Goal: Task Accomplishment & Management: Manage account settings

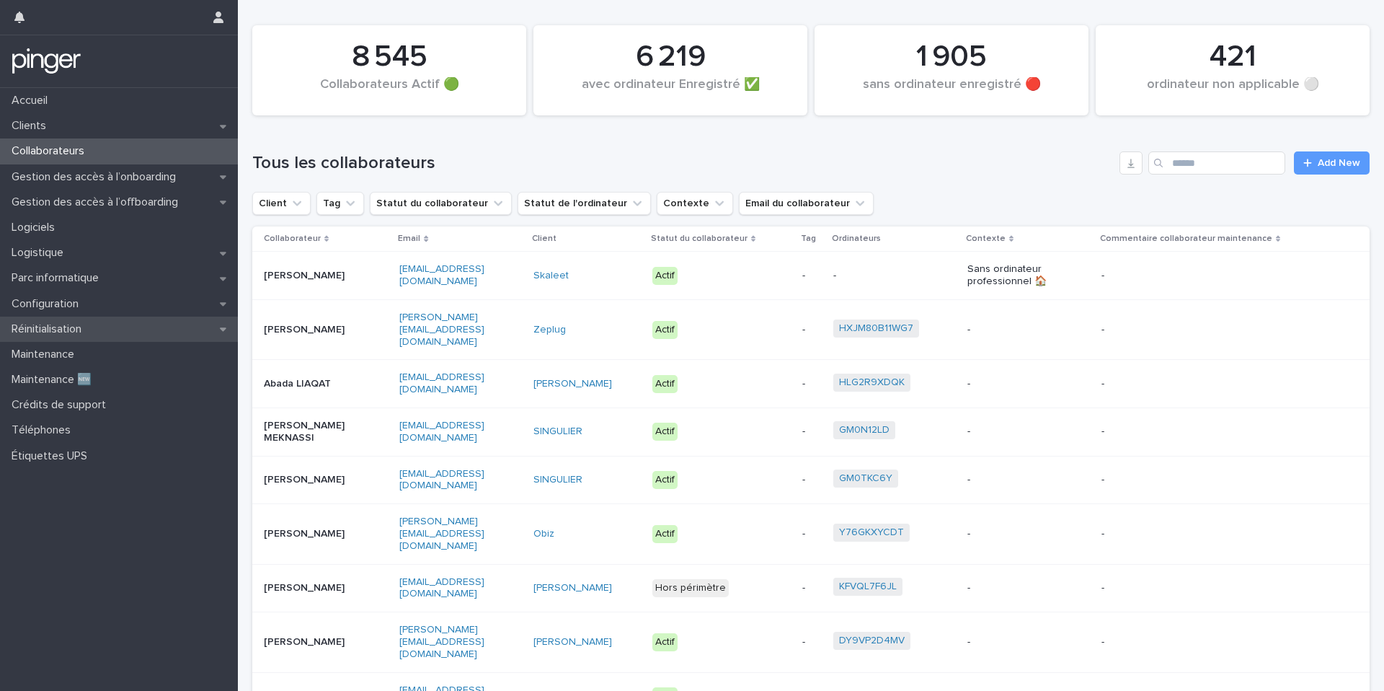
click at [129, 327] on div "Réinitialisation" at bounding box center [119, 328] width 238 height 25
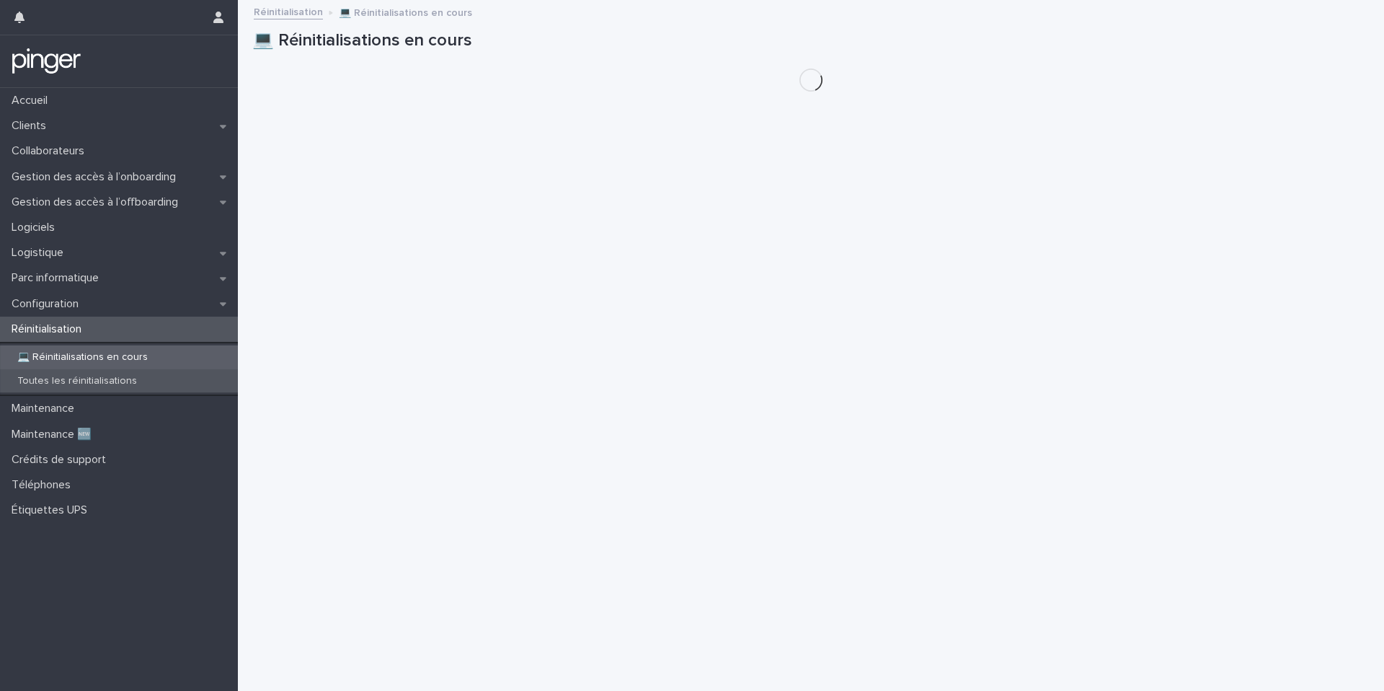
click at [153, 379] on div "Toutes les réinitialisations" at bounding box center [119, 381] width 238 height 24
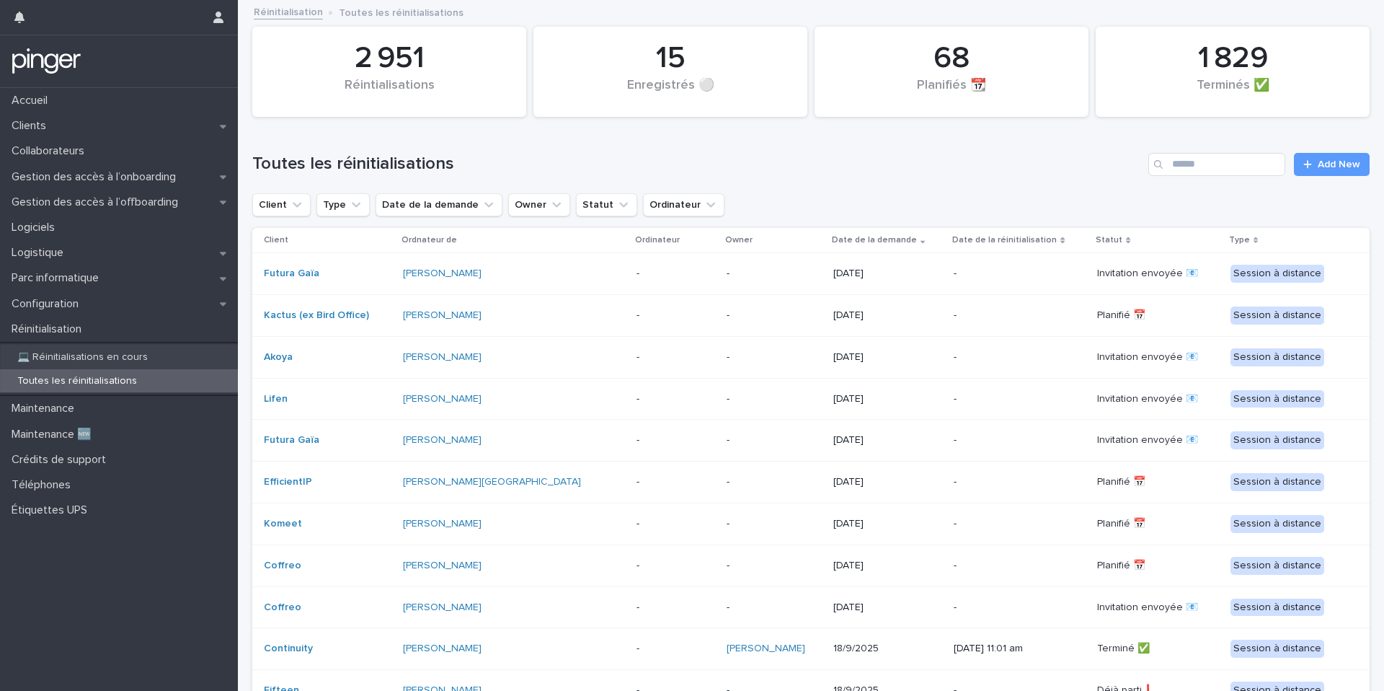
click at [1169, 159] on div "Search" at bounding box center [1159, 164] width 23 height 23
click at [1183, 159] on input "Search" at bounding box center [1216, 164] width 137 height 23
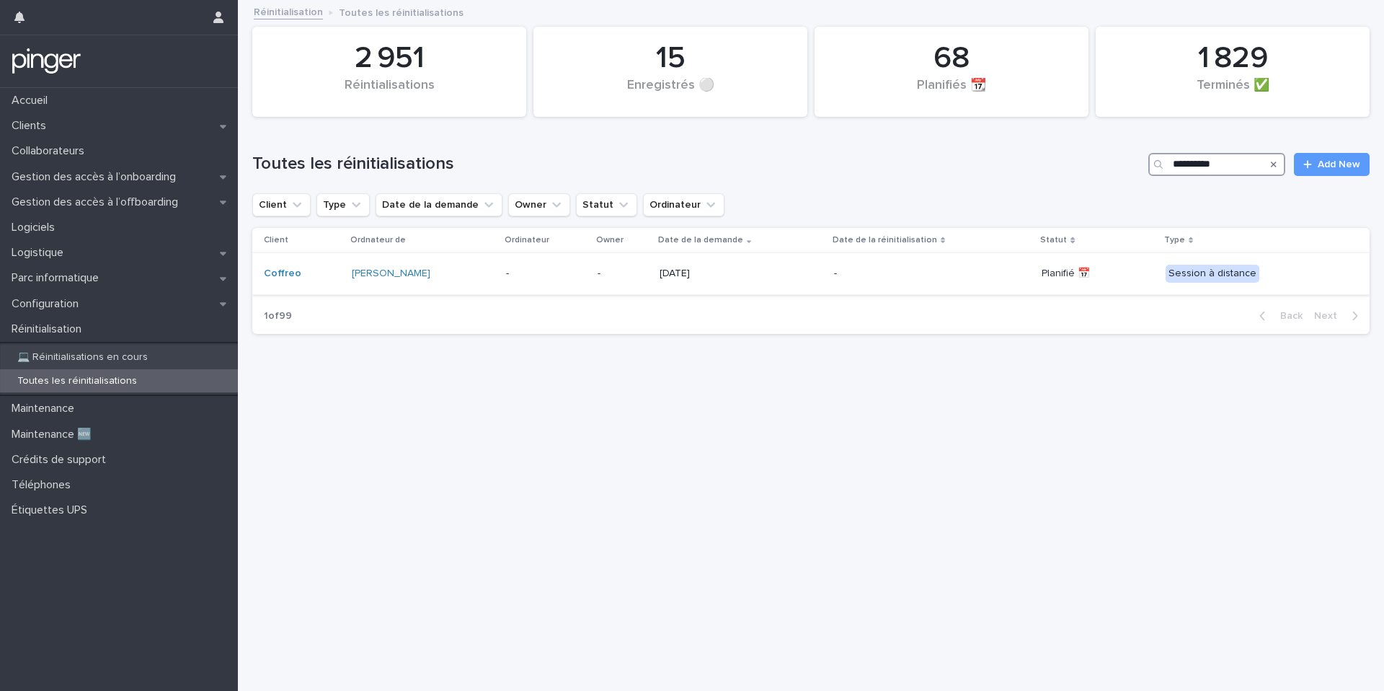
type input "**********"
click at [719, 270] on p "[DATE]" at bounding box center [741, 273] width 163 height 12
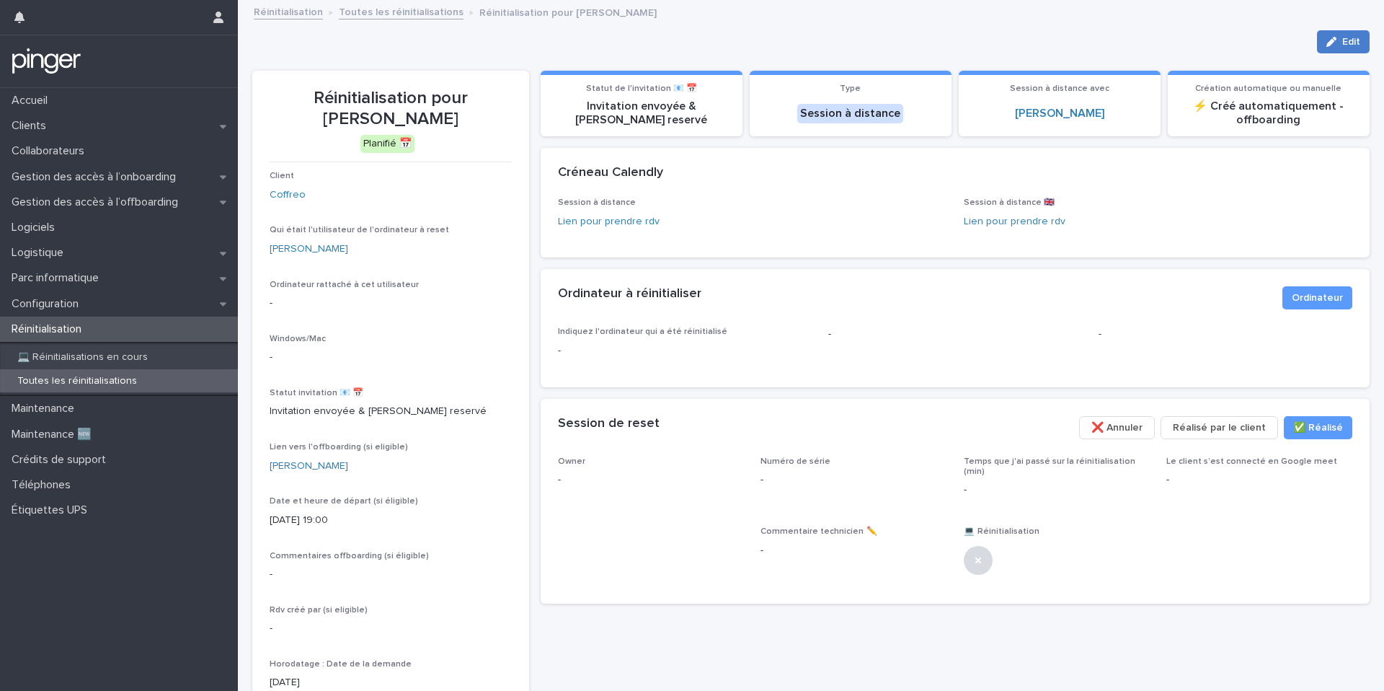
click at [1339, 37] on div "button" at bounding box center [1334, 42] width 16 height 10
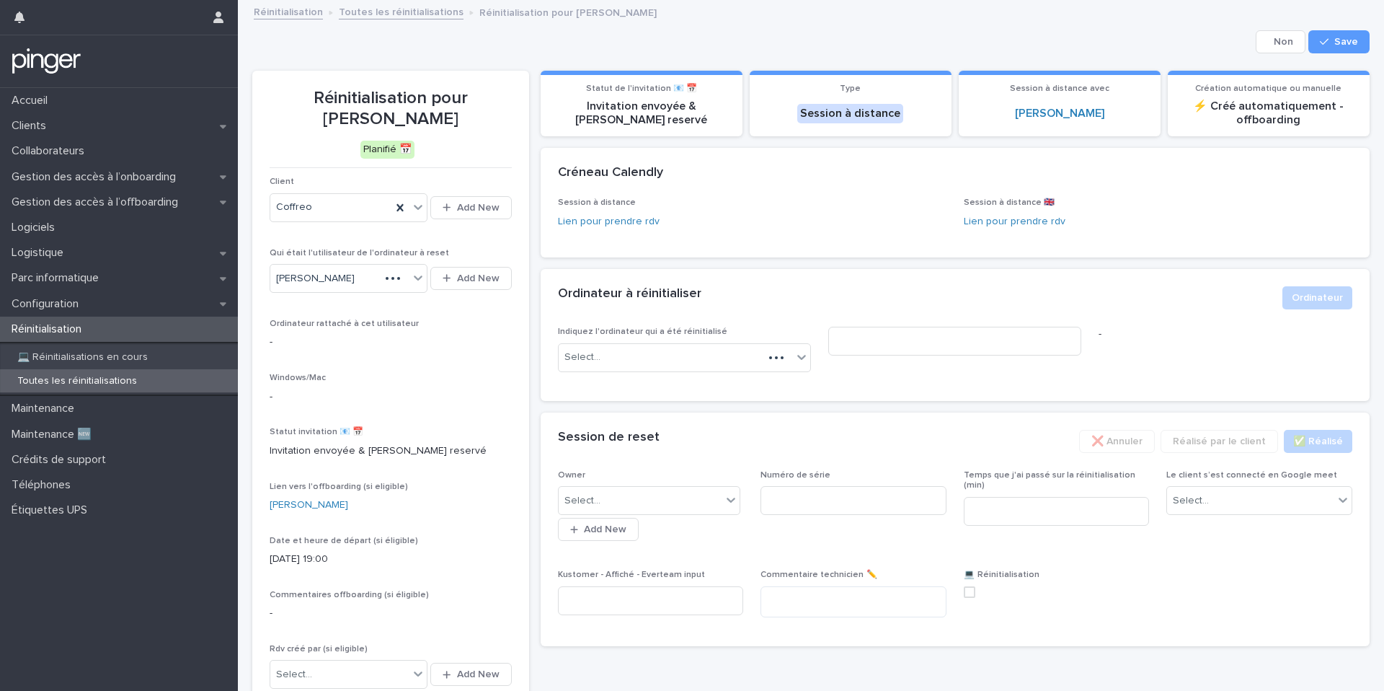
click at [637, 479] on p "Owner" at bounding box center [651, 475] width 186 height 10
click at [637, 515] on div "Select... Add New" at bounding box center [651, 512] width 186 height 58
click at [645, 504] on div "Select..." at bounding box center [641, 501] width 164 height 24
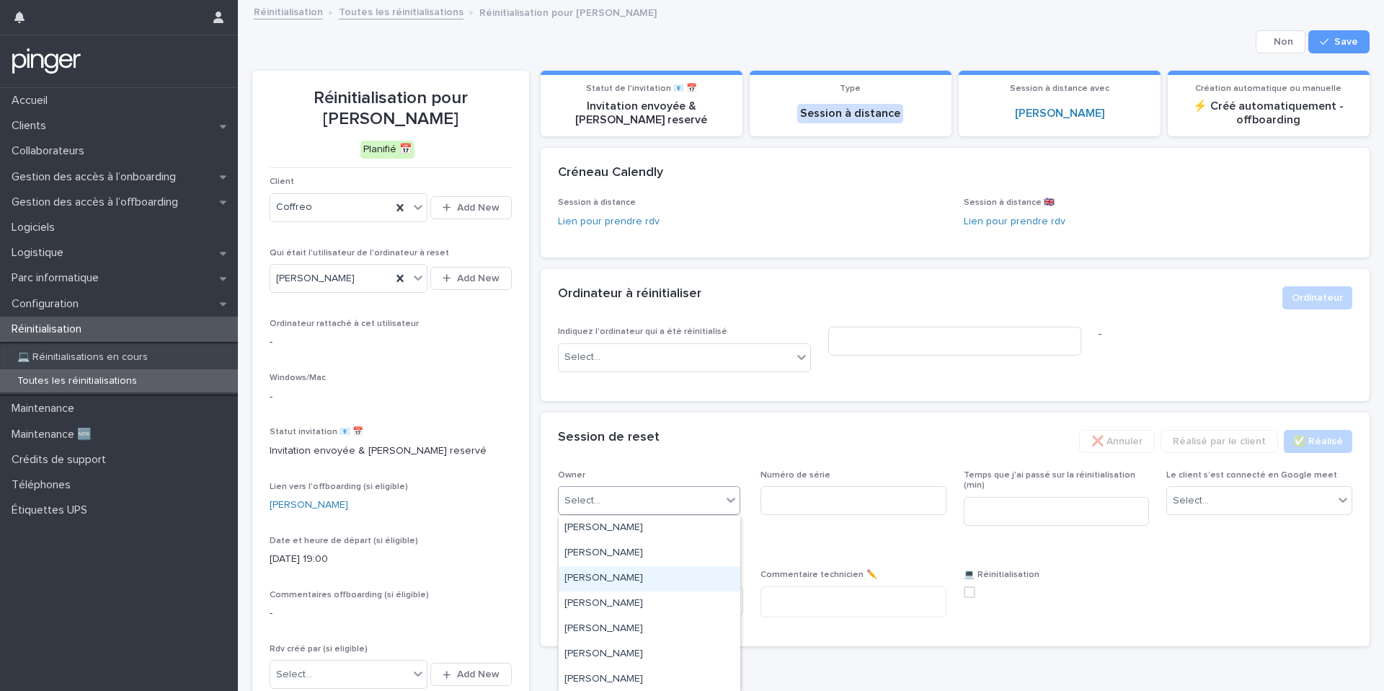
click at [639, 578] on div "[PERSON_NAME]" at bounding box center [650, 578] width 182 height 25
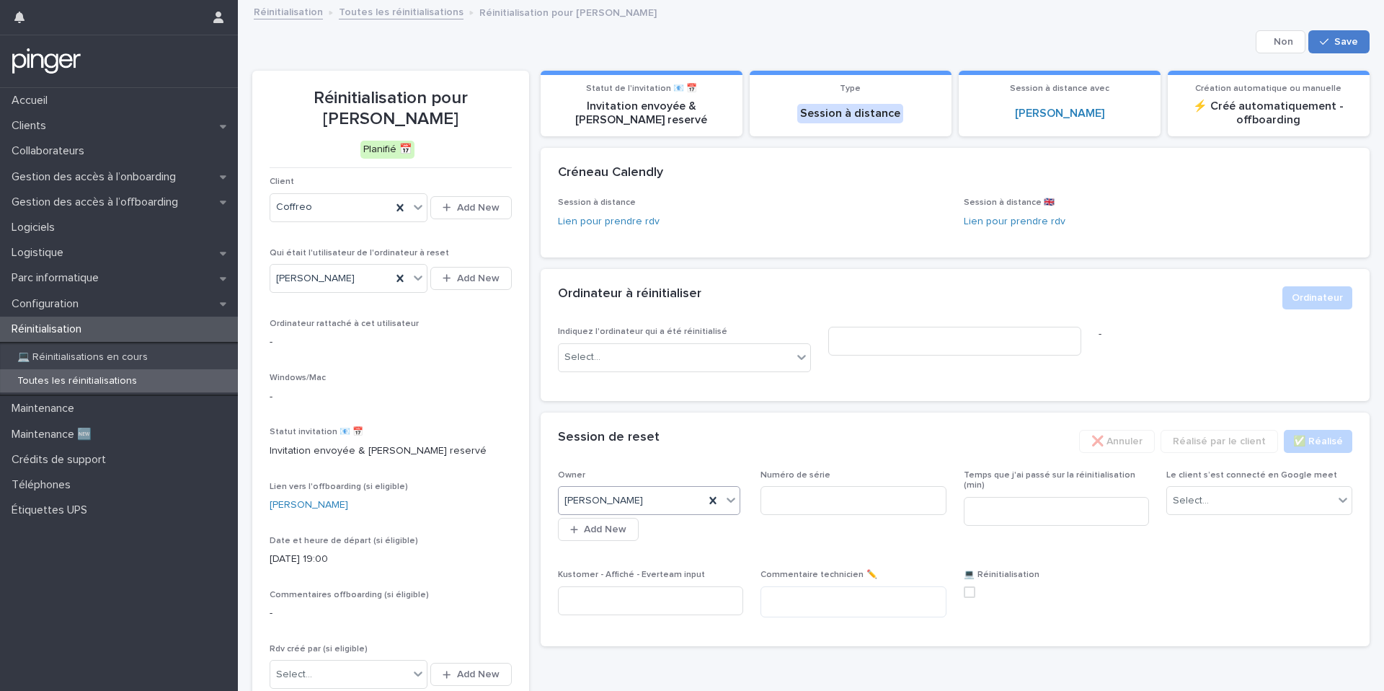
click at [1345, 31] on button "Save" at bounding box center [1338, 41] width 61 height 23
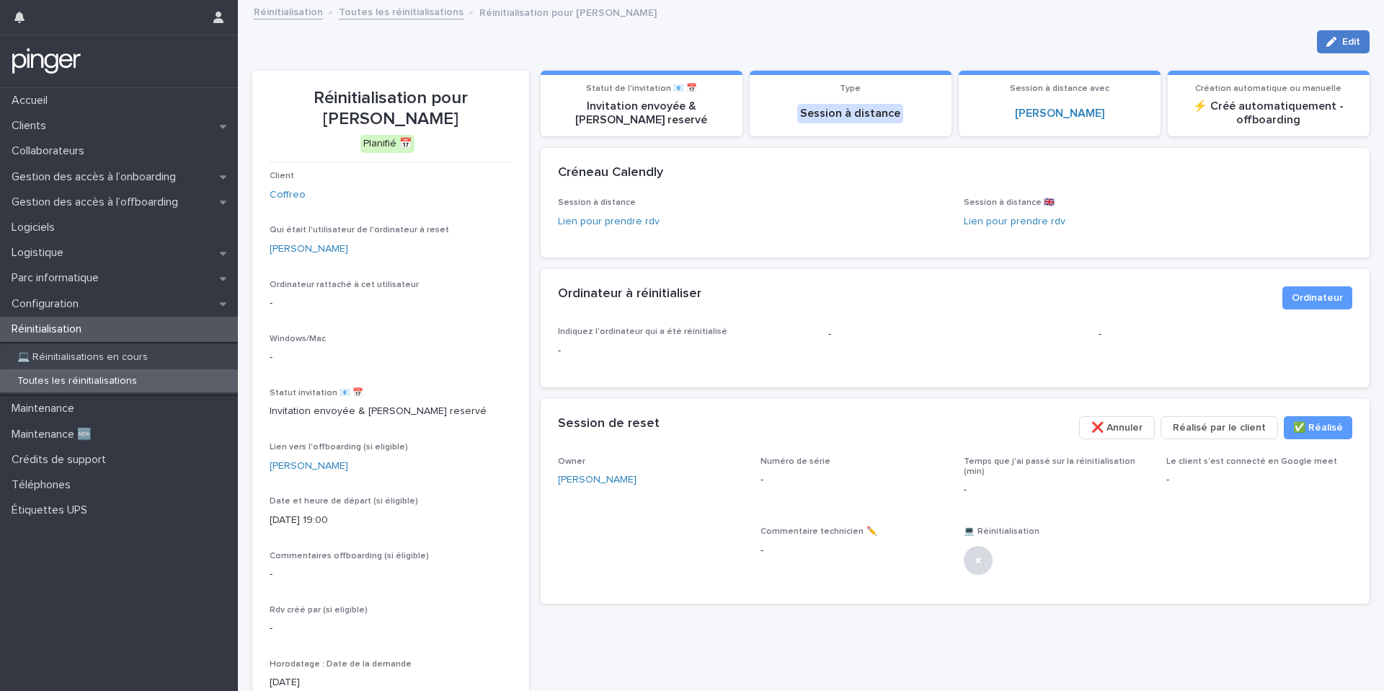
click at [1336, 45] on div "button" at bounding box center [1334, 42] width 16 height 10
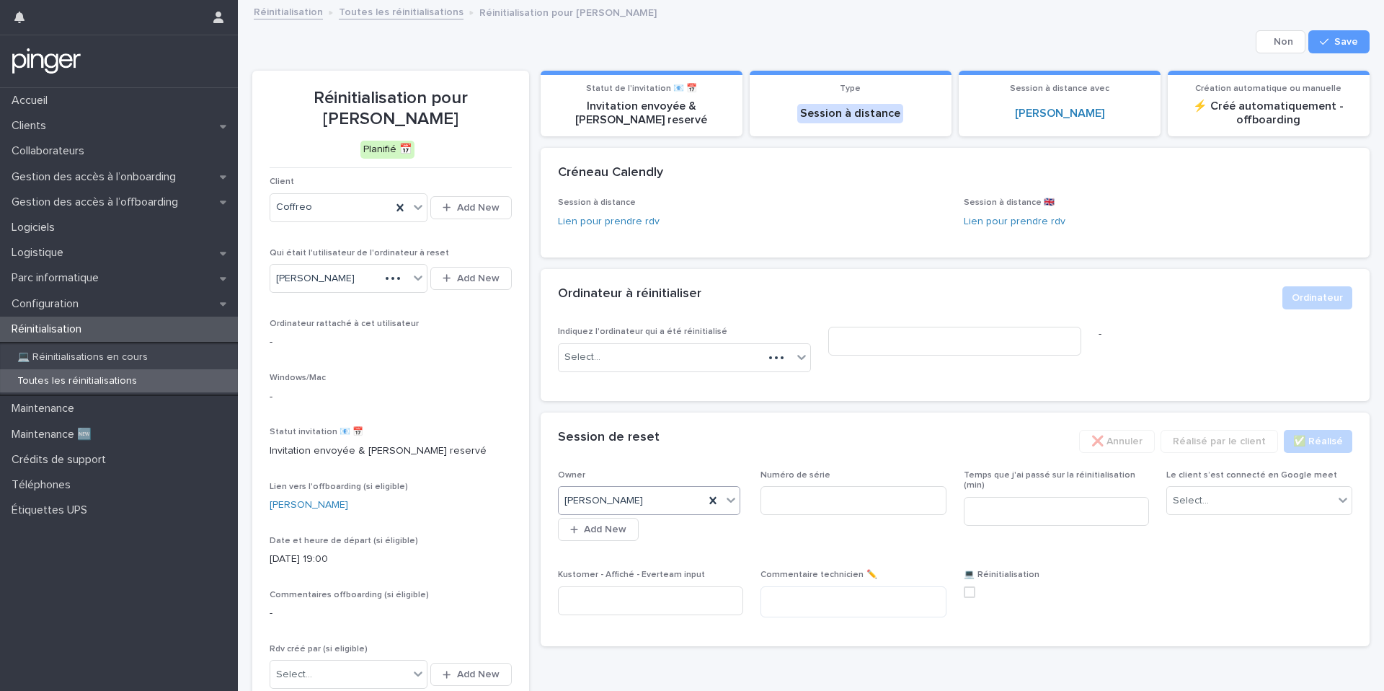
click at [729, 497] on icon at bounding box center [731, 499] width 14 height 14
click at [110, 372] on div "Toutes les réinitialisations" at bounding box center [119, 381] width 238 height 24
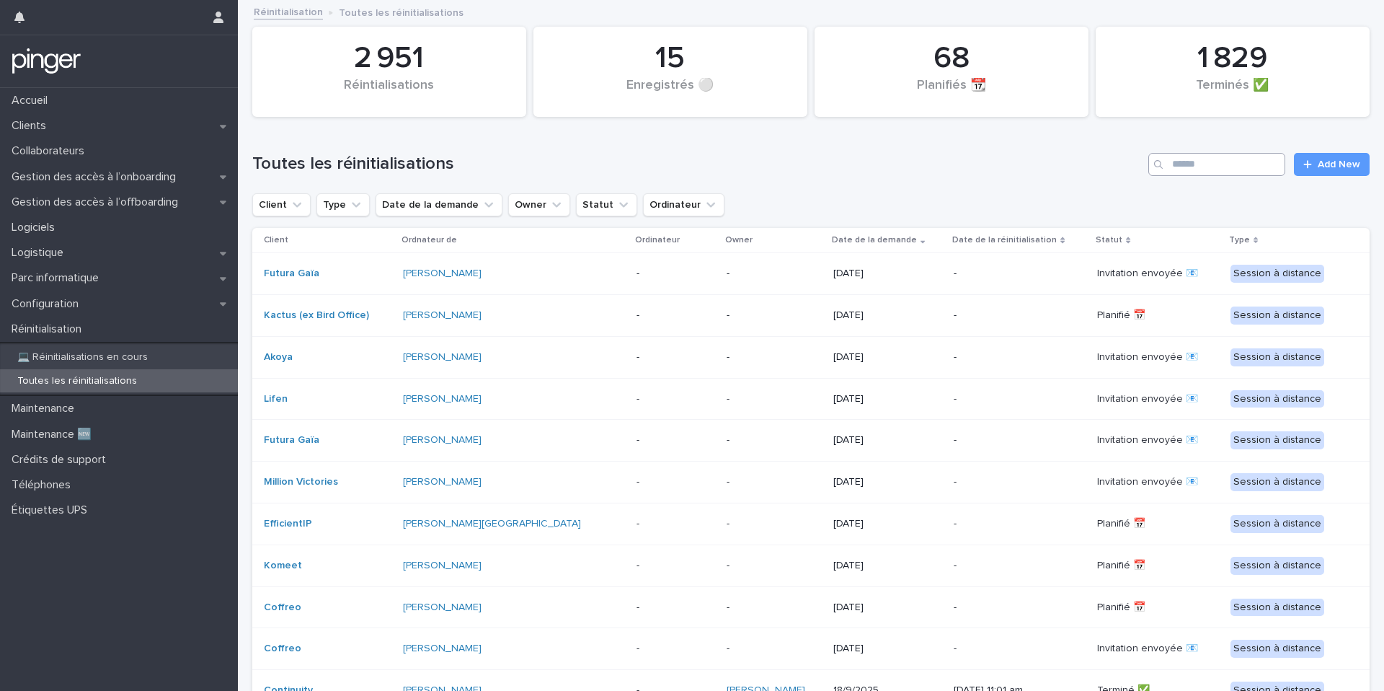
click at [1223, 175] on div "Toutes les réinitialisations Add New" at bounding box center [810, 158] width 1117 height 69
click at [1225, 172] on input "Search" at bounding box center [1216, 164] width 137 height 23
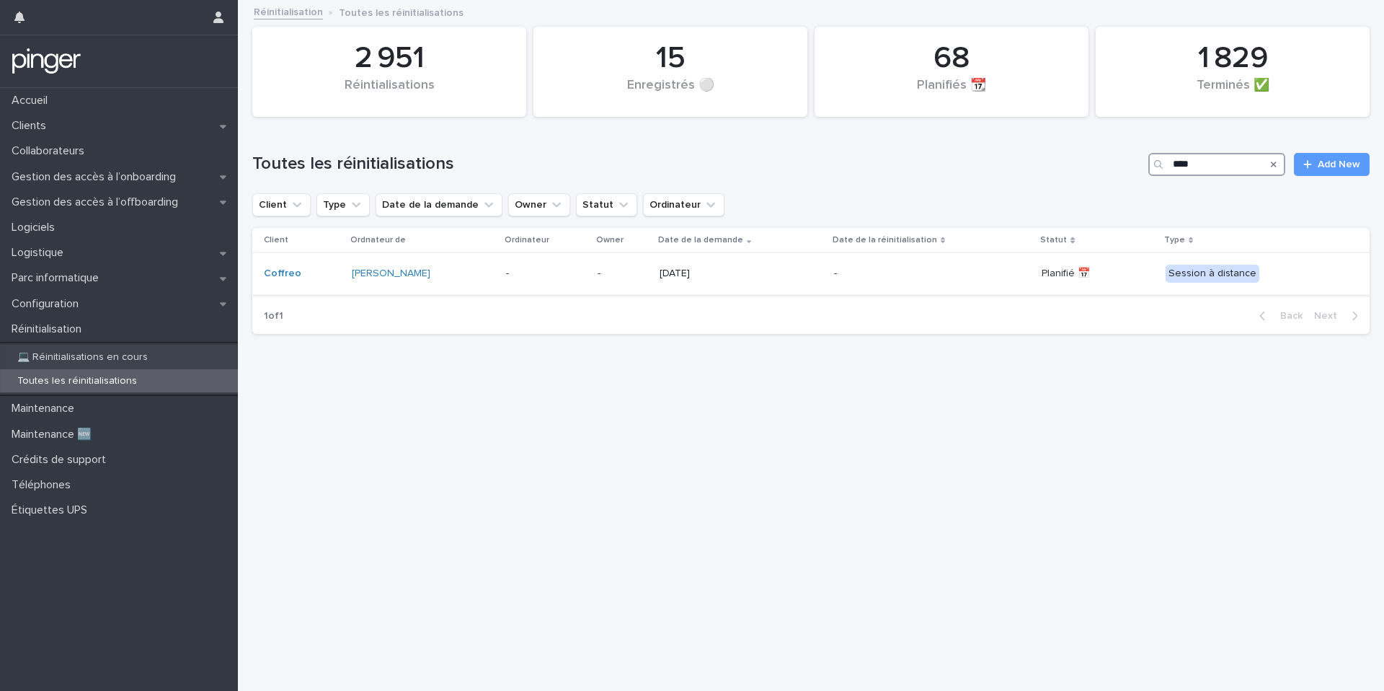
type input "****"
click at [914, 280] on div "-" at bounding box center [932, 274] width 196 height 24
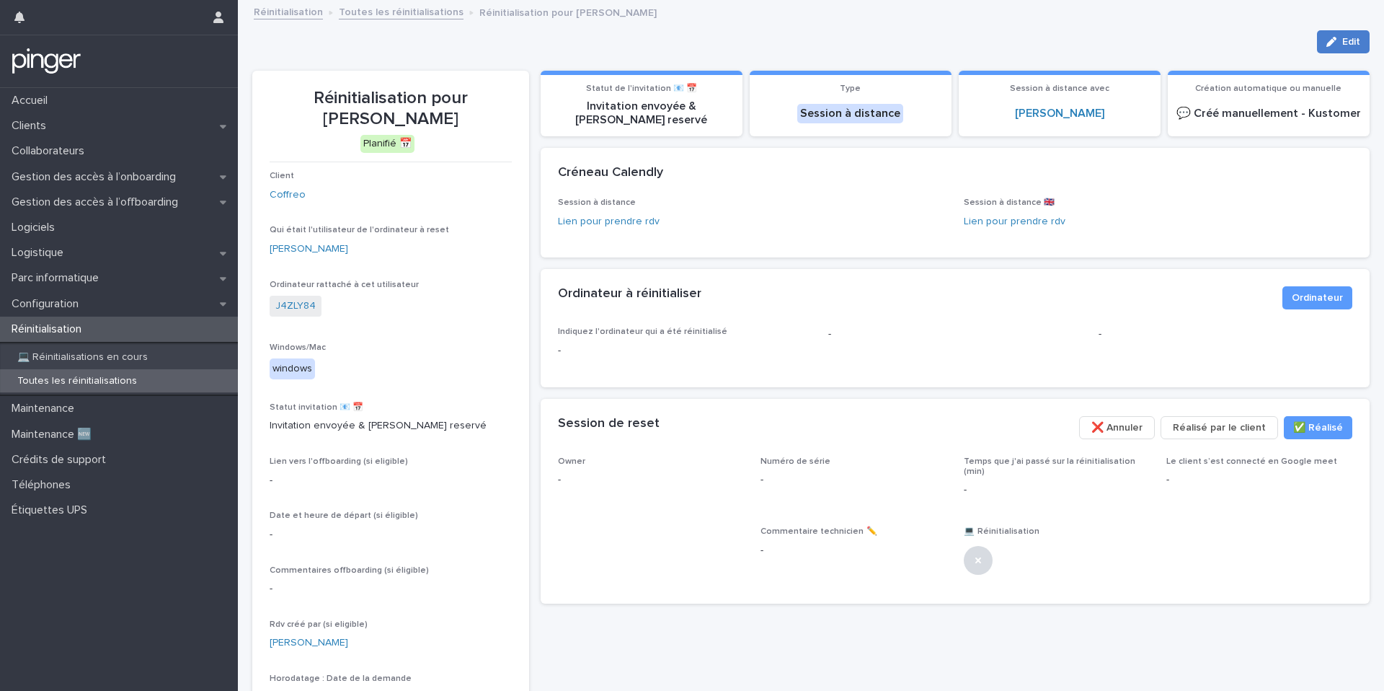
click at [1344, 45] on span "Edit" at bounding box center [1351, 42] width 18 height 10
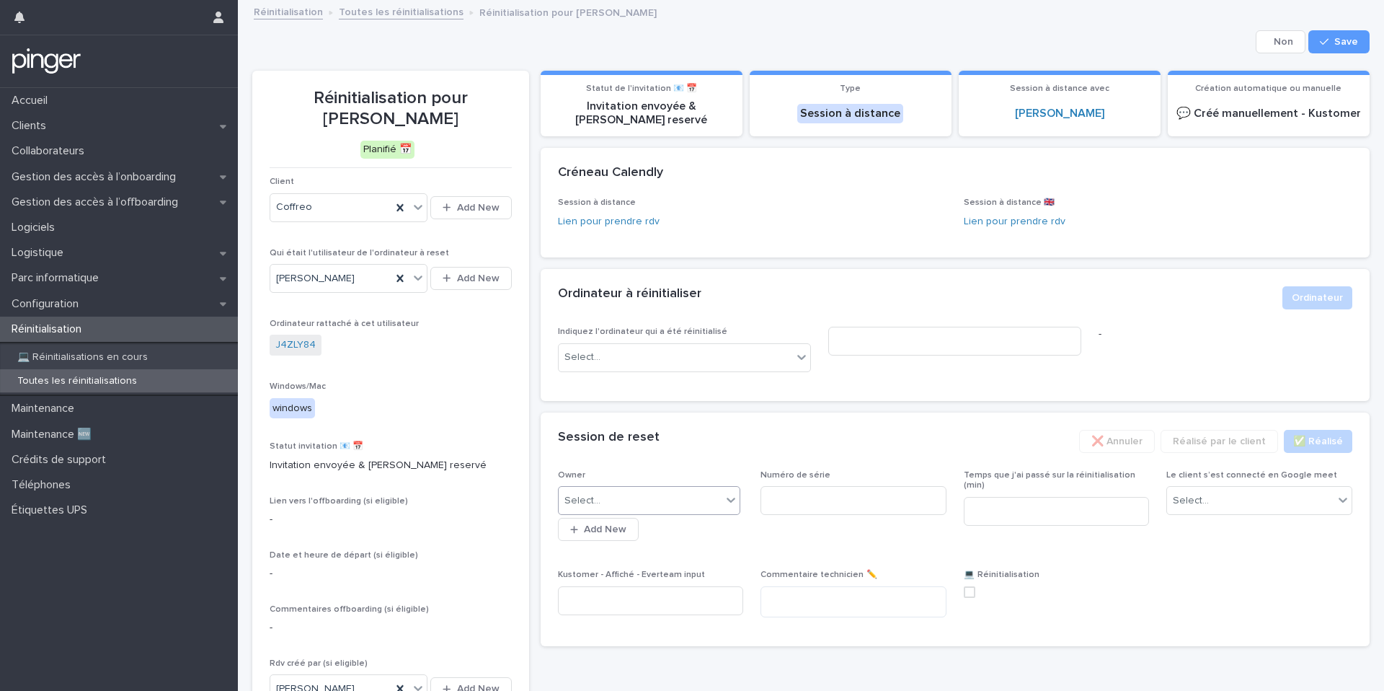
click at [716, 494] on div "Select..." at bounding box center [641, 501] width 164 height 24
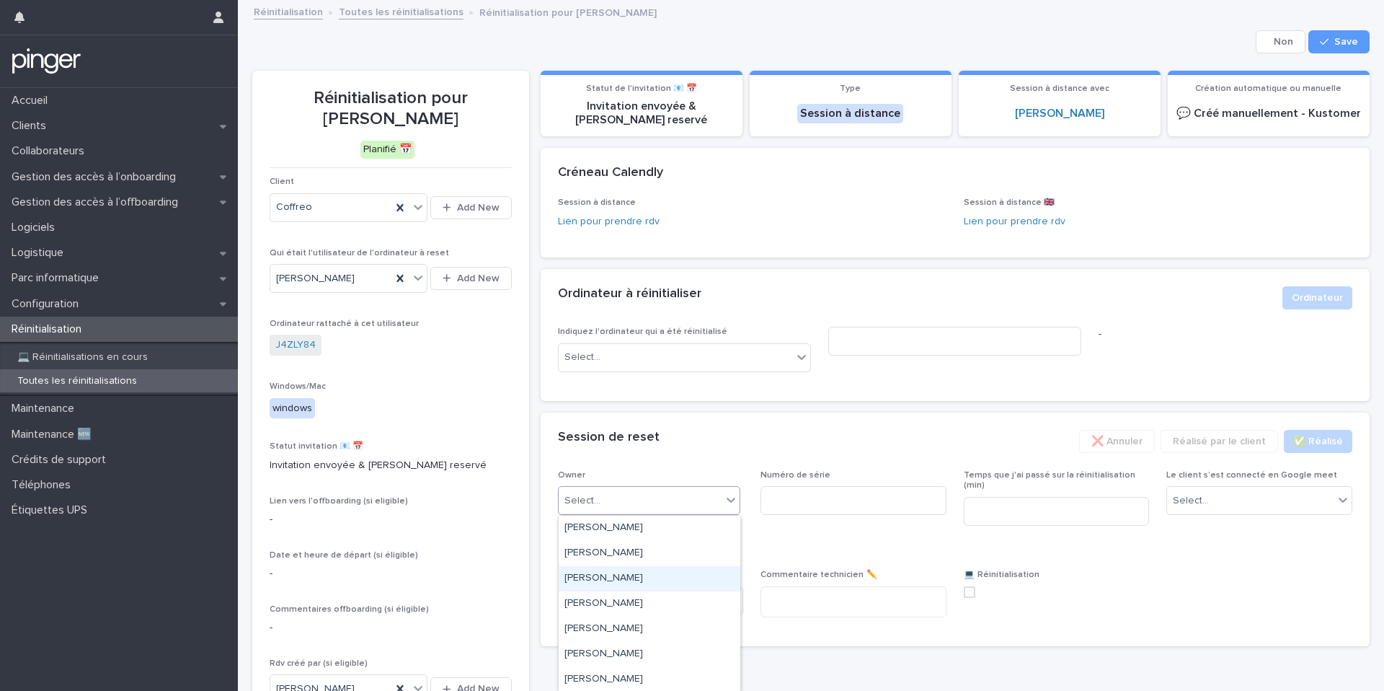
click at [626, 571] on div "[PERSON_NAME]" at bounding box center [650, 578] width 182 height 25
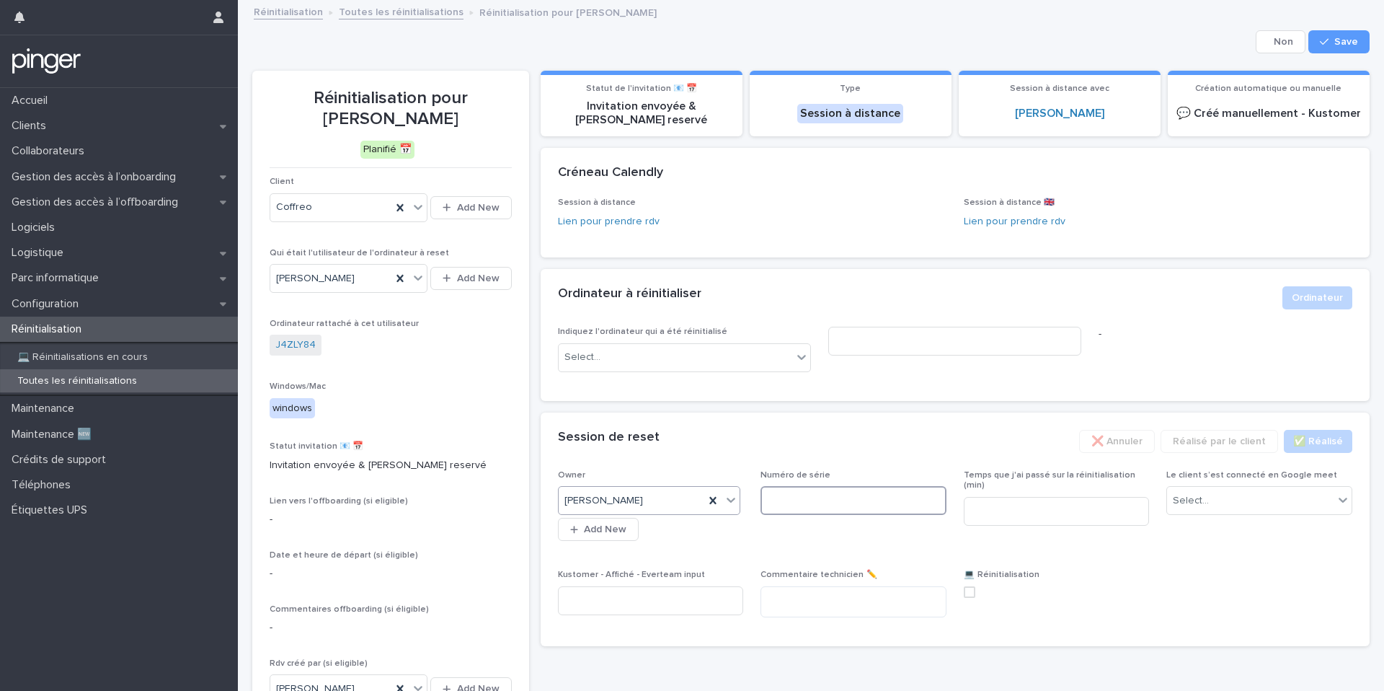
click at [859, 494] on input at bounding box center [853, 500] width 186 height 29
paste input "*******"
type input "*******"
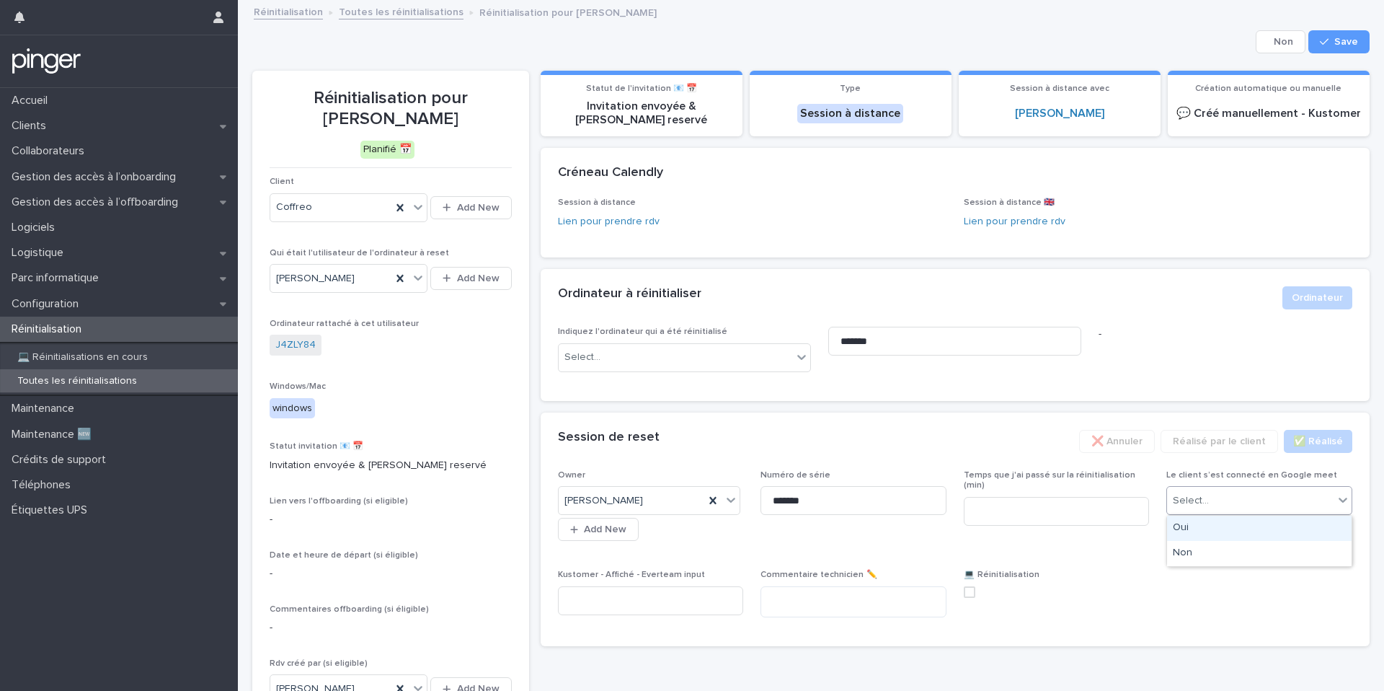
click at [1259, 510] on div "Select..." at bounding box center [1250, 501] width 167 height 24
click at [1254, 547] on div "Non" at bounding box center [1259, 553] width 185 height 25
click at [1344, 37] on span "Save" at bounding box center [1346, 42] width 24 height 10
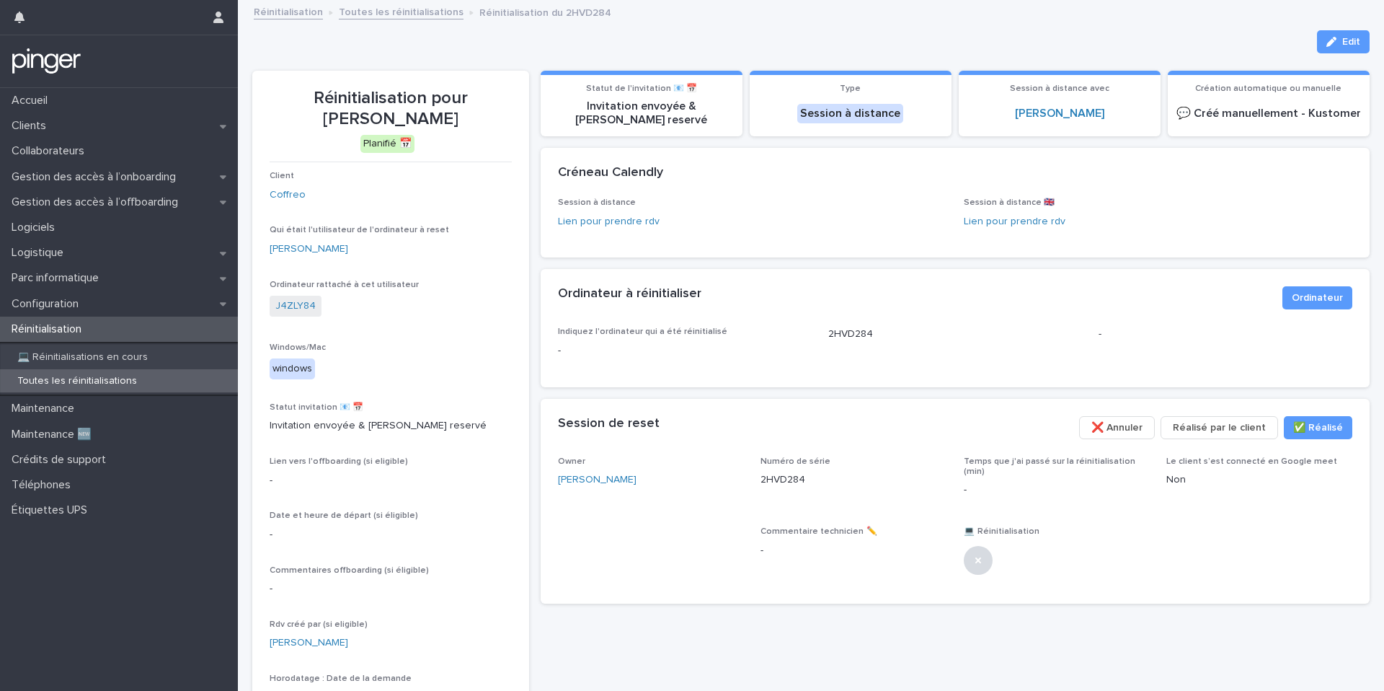
click at [1338, 45] on div "button" at bounding box center [1334, 42] width 16 height 10
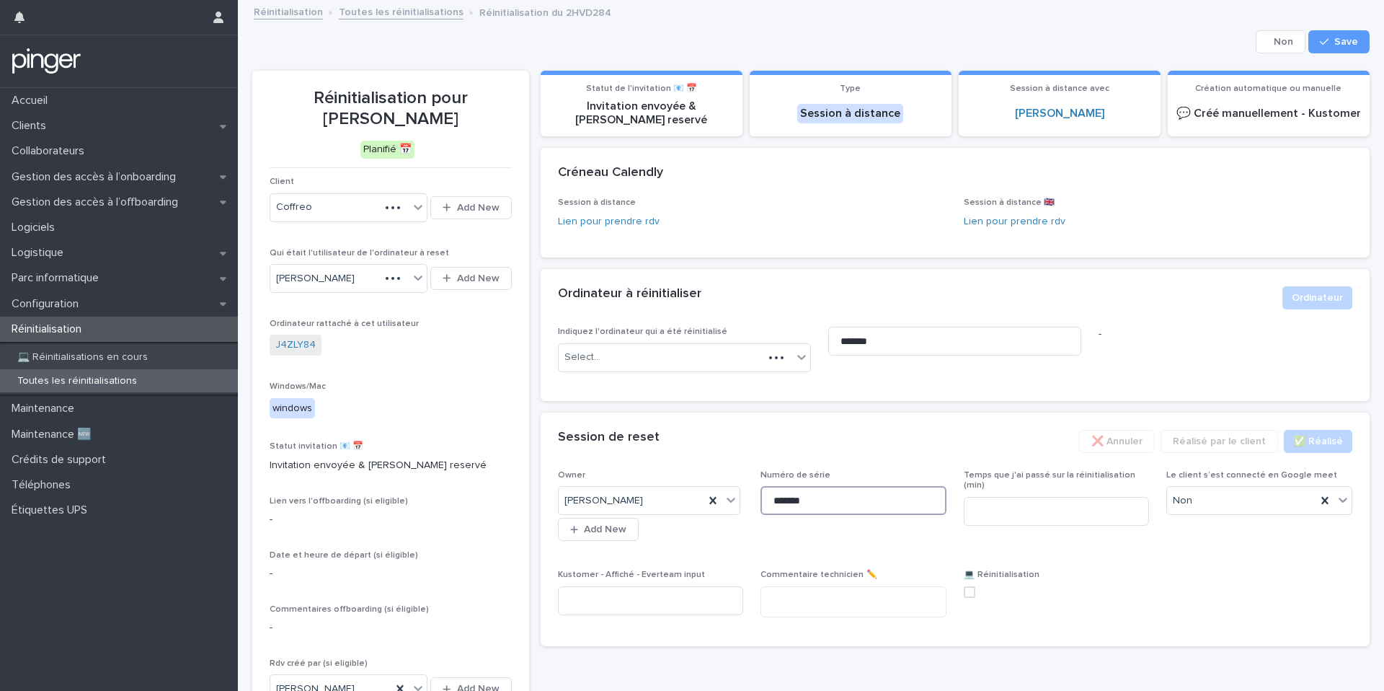
click at [825, 496] on input "*******" at bounding box center [853, 500] width 186 height 29
click at [708, 507] on div at bounding box center [712, 500] width 17 height 26
click at [1348, 45] on span "Save" at bounding box center [1346, 42] width 24 height 10
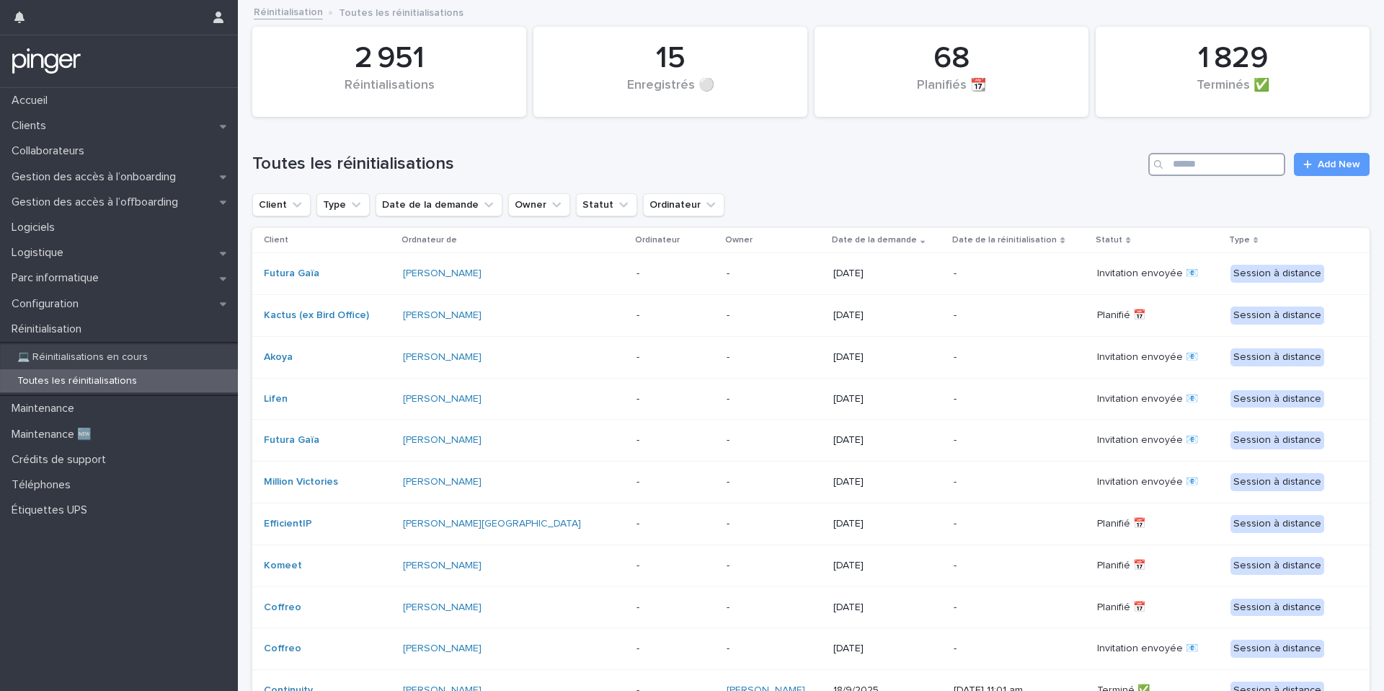
click at [1186, 171] on input "Search" at bounding box center [1216, 164] width 137 height 23
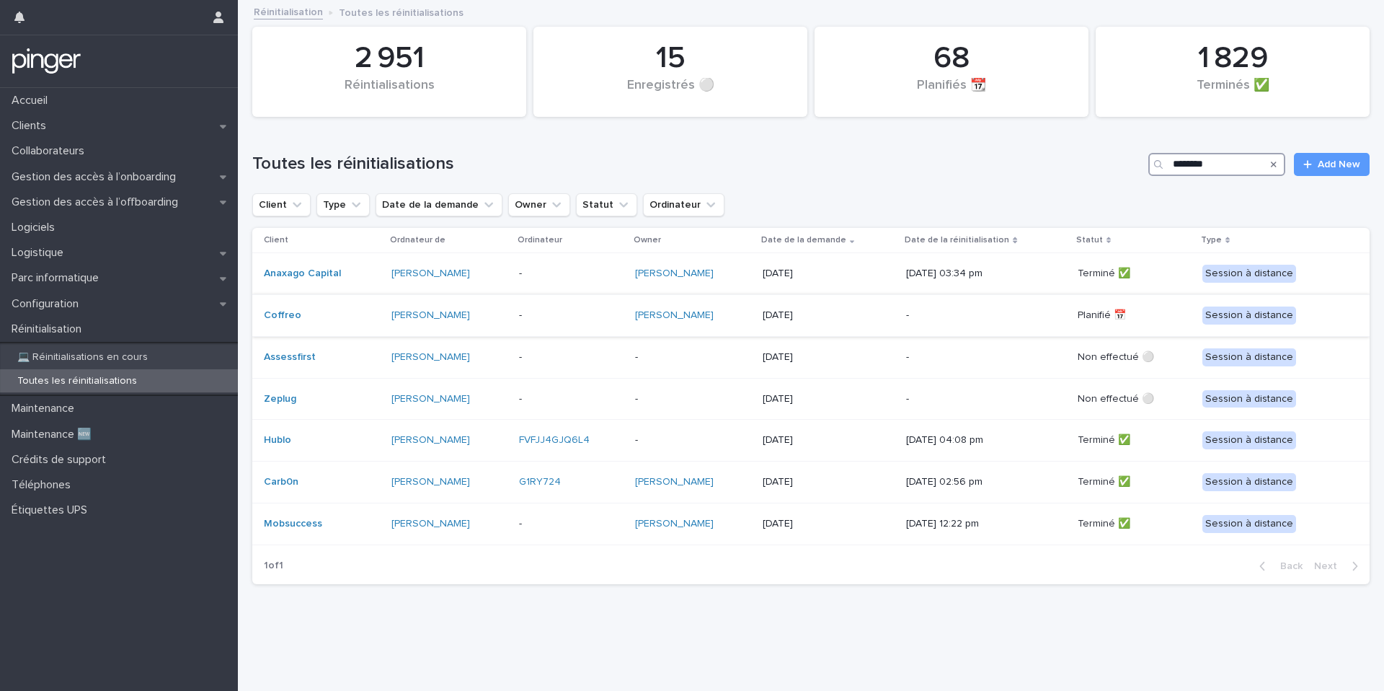
type input "*******"
click at [824, 319] on p "[DATE]" at bounding box center [829, 315] width 133 height 12
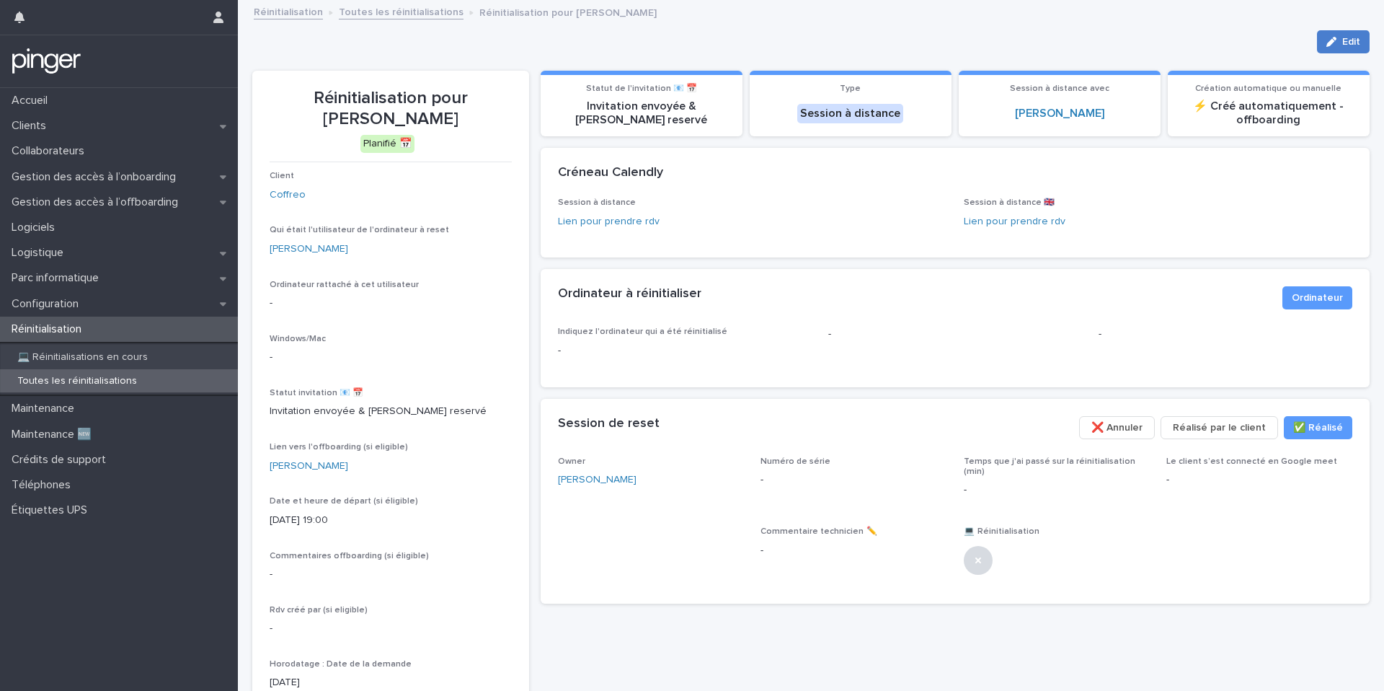
click at [1344, 44] on span "Edit" at bounding box center [1351, 42] width 18 height 10
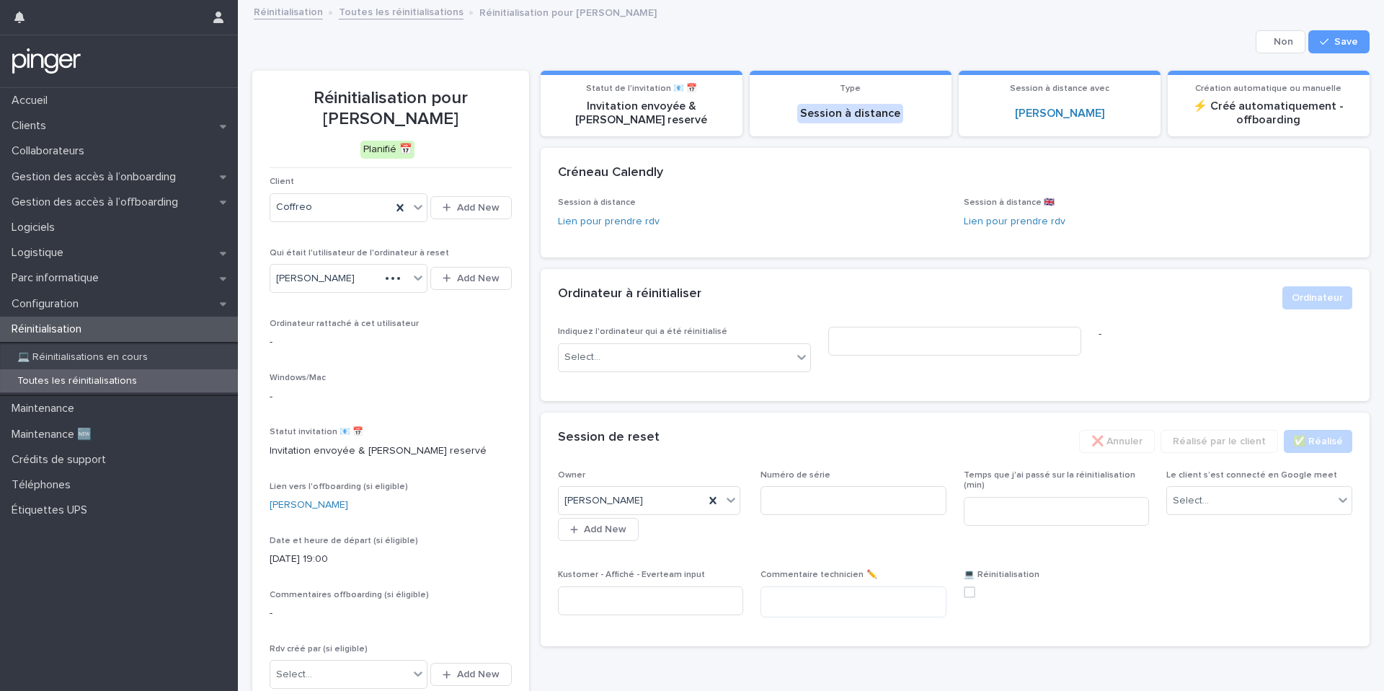
click at [872, 482] on div "Numéro de série" at bounding box center [853, 498] width 186 height 56
click at [872, 484] on div "Numéro de série" at bounding box center [853, 498] width 186 height 56
click at [872, 494] on input at bounding box center [853, 500] width 186 height 29
paste input "*******"
type input "*******"
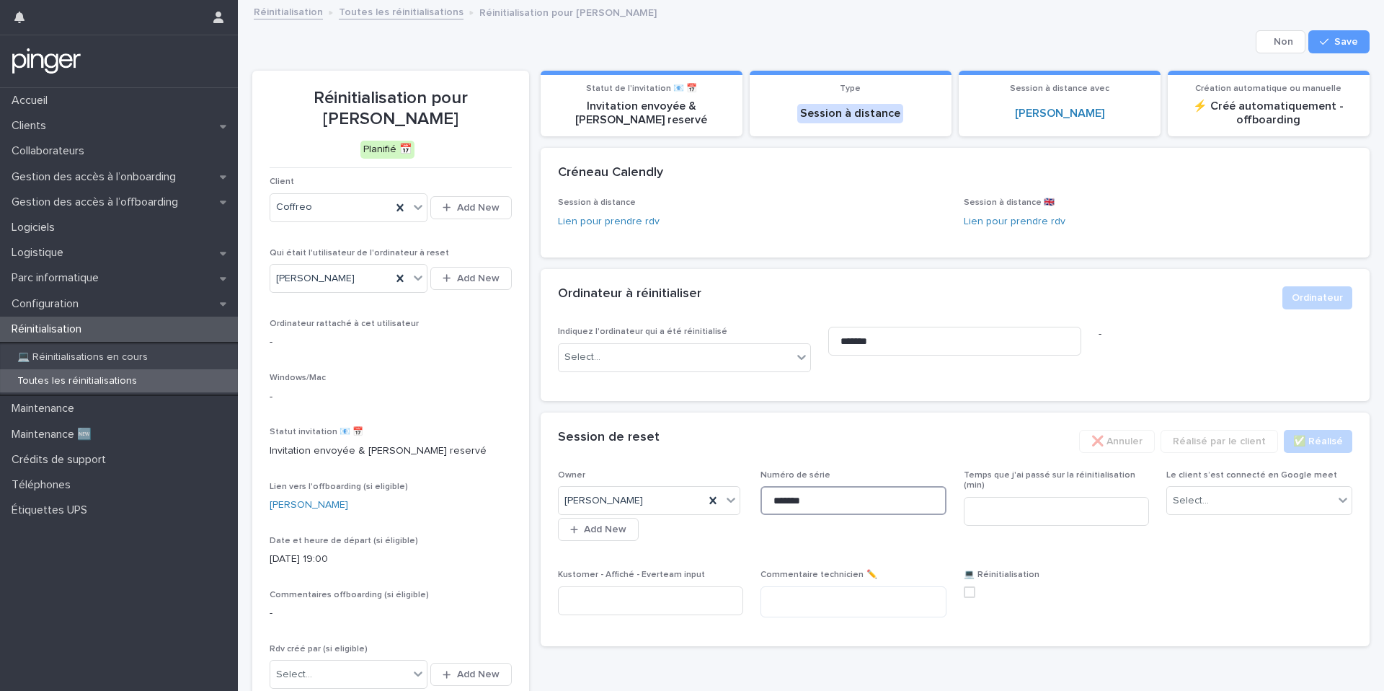
type input "*******"
click at [1348, 30] on button "Save" at bounding box center [1338, 41] width 61 height 23
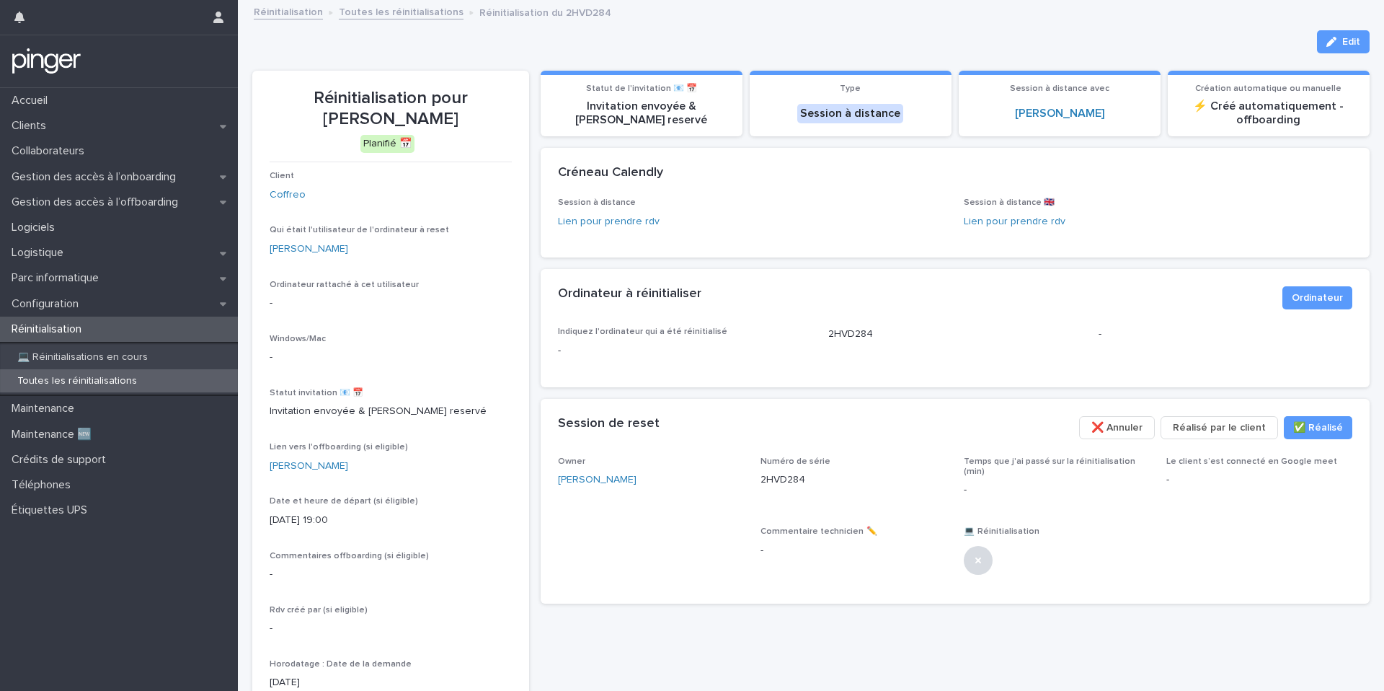
click at [799, 478] on p "2HVD284" at bounding box center [853, 479] width 186 height 15
copy p "2HVD284"
drag, startPoint x: 146, startPoint y: 176, endPoint x: 183, endPoint y: 236, distance: 70.6
click at [1297, 303] on span "Ordinateur" at bounding box center [1317, 297] width 51 height 14
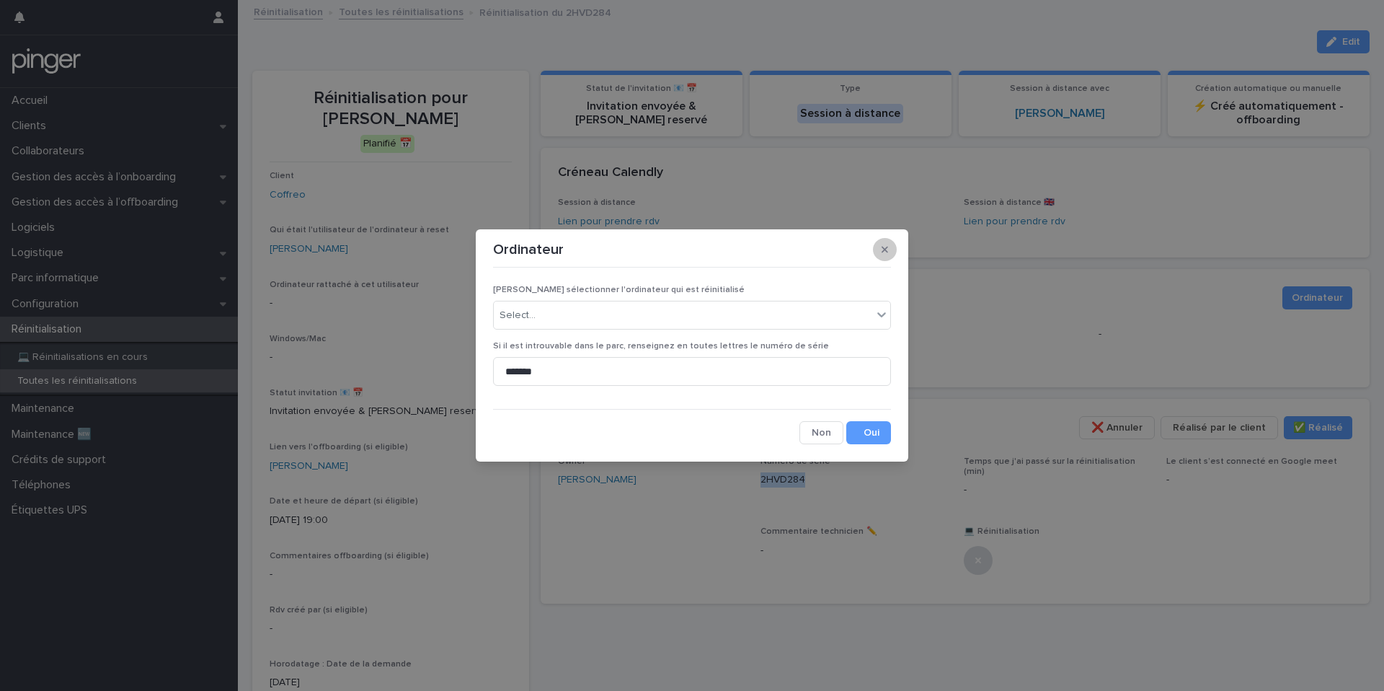
click at [883, 253] on icon "button" at bounding box center [885, 249] width 6 height 10
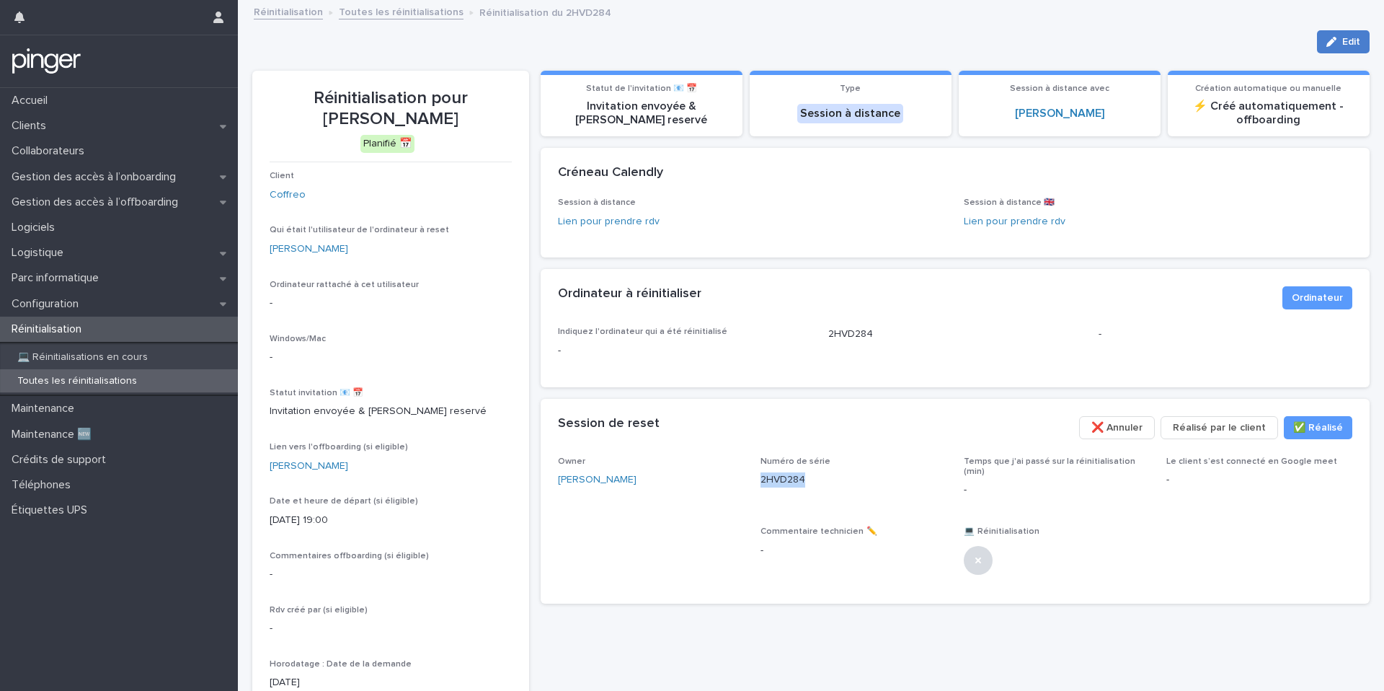
click at [1338, 48] on button "Edit" at bounding box center [1343, 41] width 53 height 23
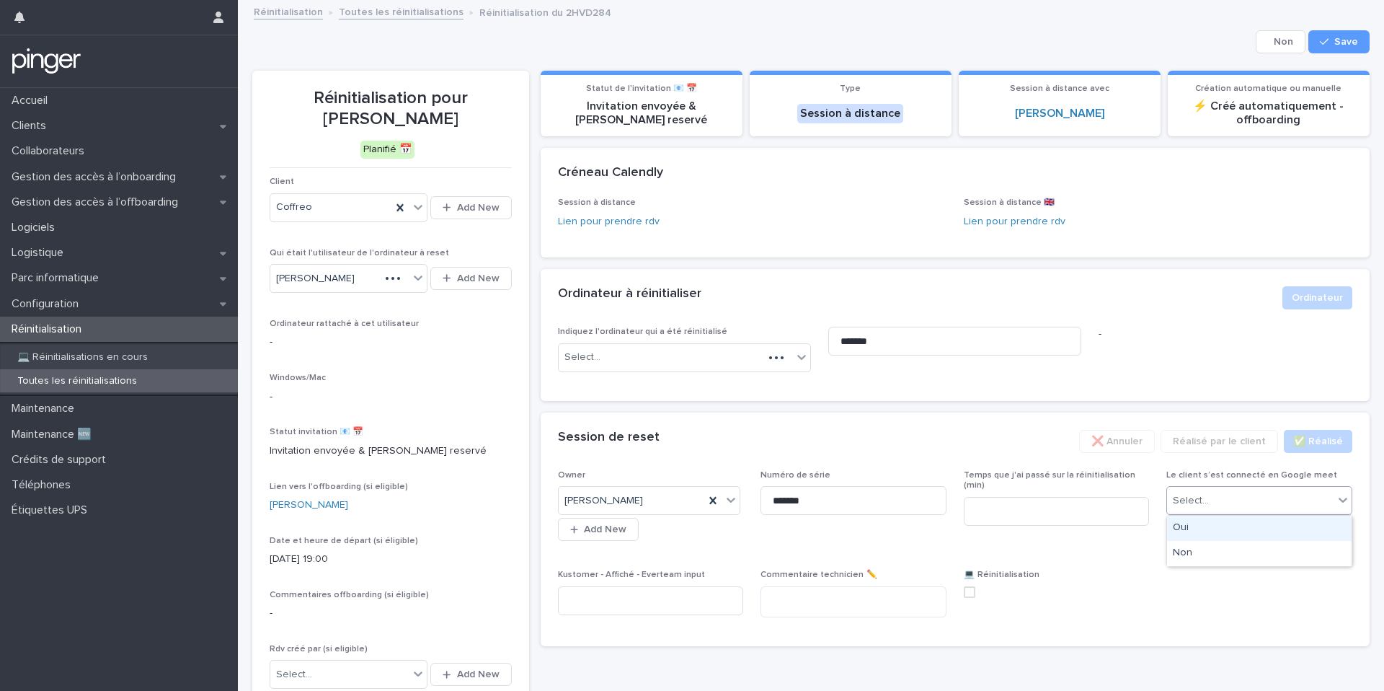
click at [1218, 499] on div "Select..." at bounding box center [1250, 501] width 167 height 24
click at [1202, 551] on div "Non" at bounding box center [1259, 553] width 185 height 25
click at [1355, 37] on span "Save" at bounding box center [1346, 42] width 24 height 10
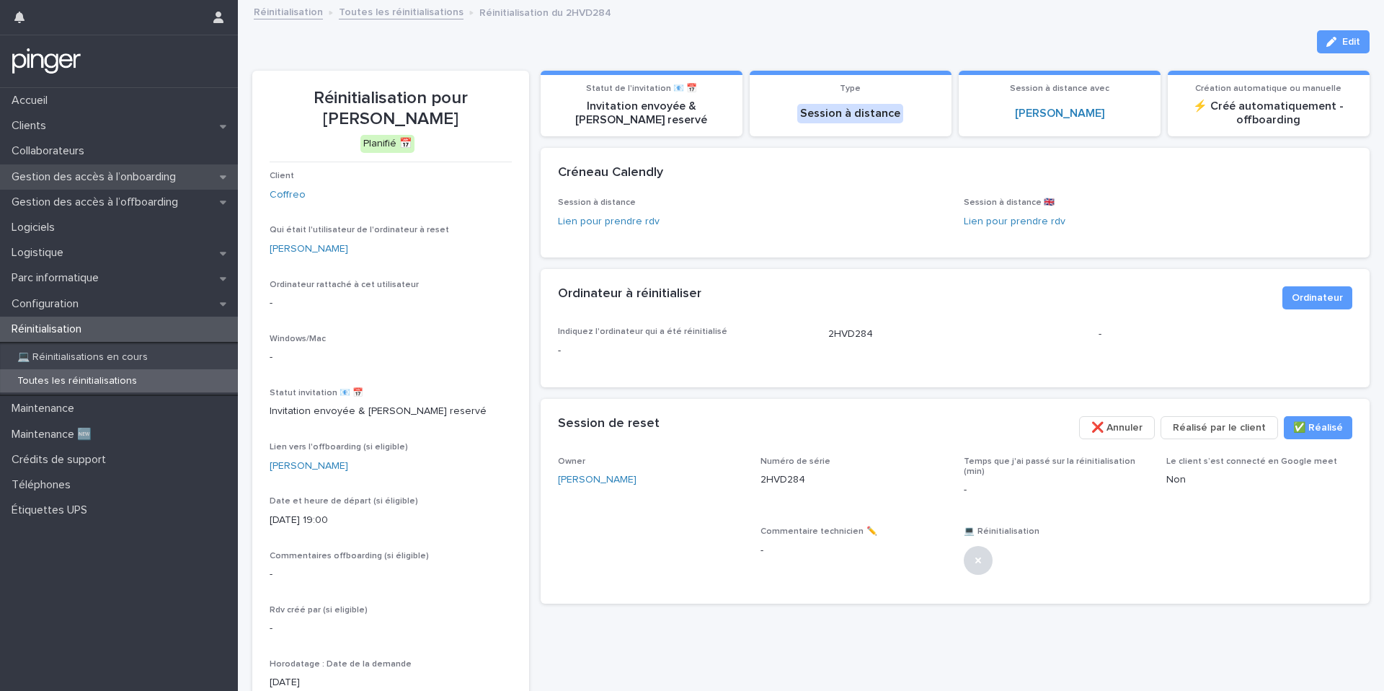
click at [120, 187] on div "Gestion des accès à l’onboarding" at bounding box center [119, 176] width 238 height 25
click at [1344, 52] on div "**********" at bounding box center [810, 386] width 1117 height 771
click at [1362, 30] on button "Edit" at bounding box center [1343, 41] width 53 height 23
click at [1003, 483] on div "Temps que j'ai passé sur la réinitialisation (min) -" at bounding box center [1057, 482] width 186 height 53
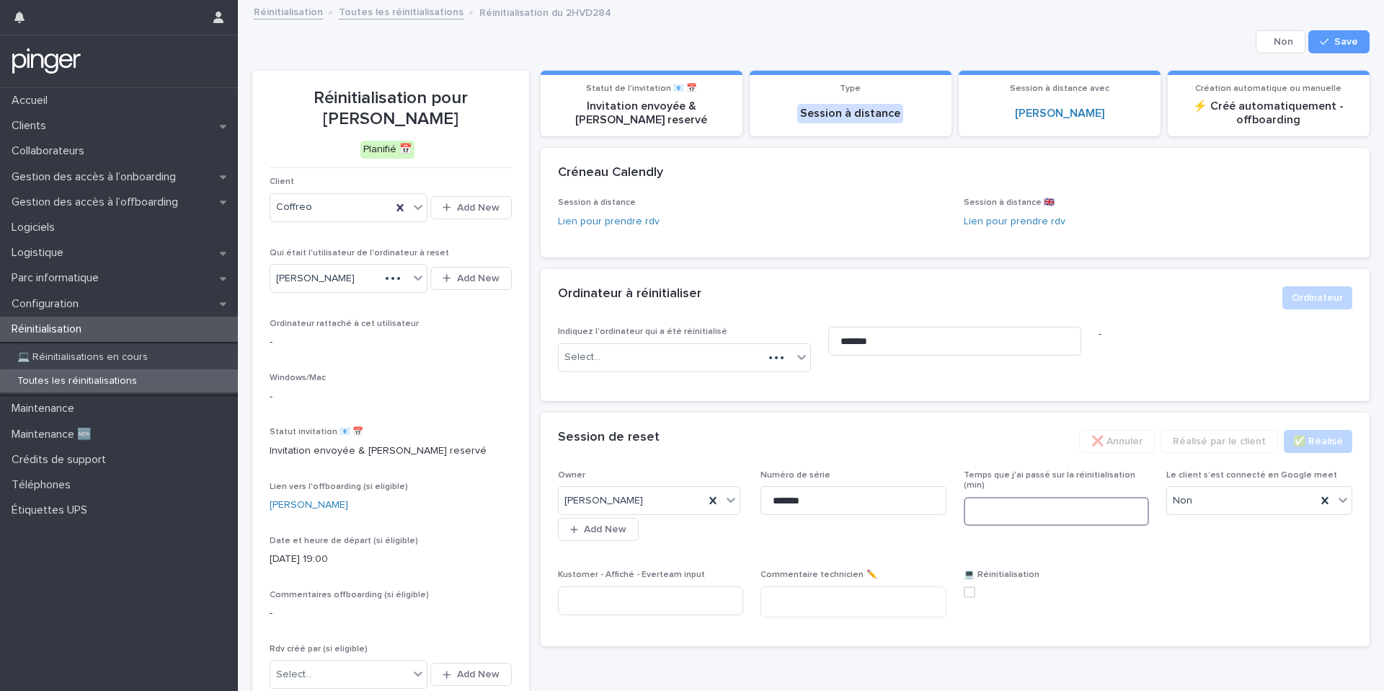
click at [982, 497] on input at bounding box center [1057, 511] width 186 height 29
type input "**"
click at [1328, 50] on button "Save" at bounding box center [1338, 41] width 61 height 23
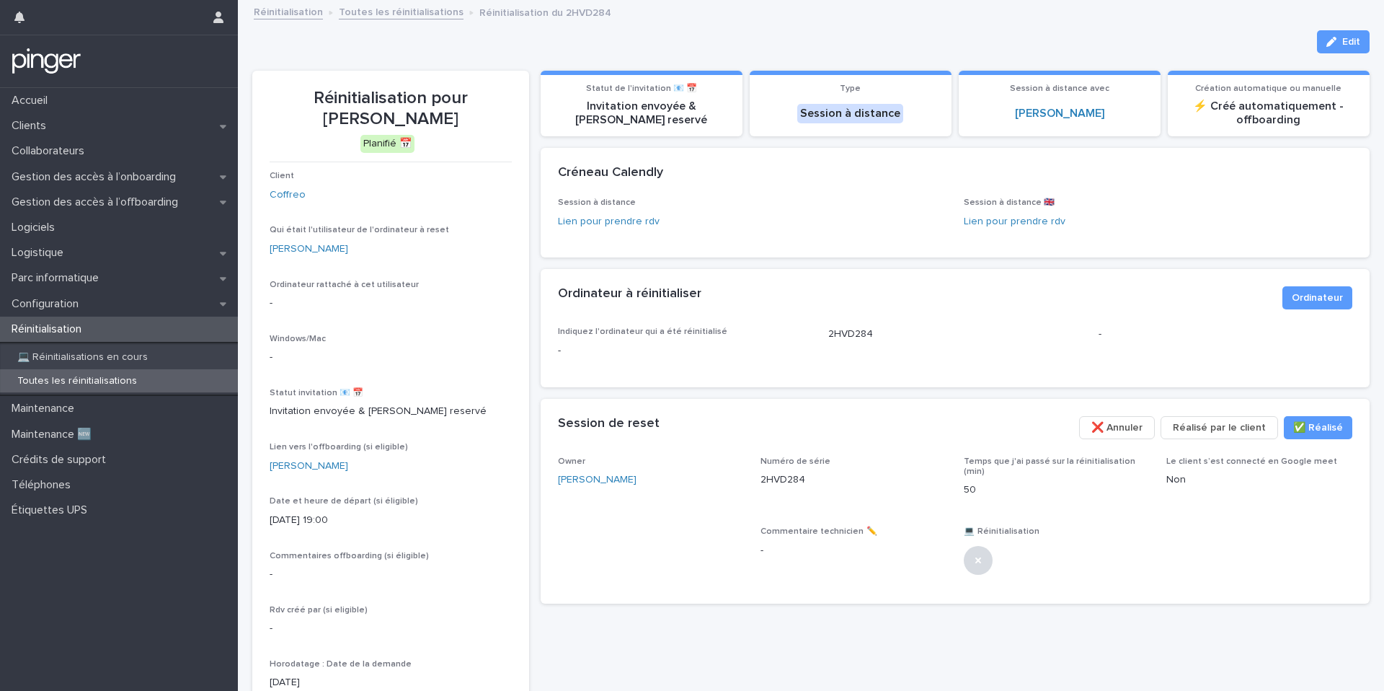
drag, startPoint x: 1326, startPoint y: 44, endPoint x: 957, endPoint y: 437, distance: 539.0
click at [1326, 44] on button "Edit" at bounding box center [1343, 41] width 53 height 23
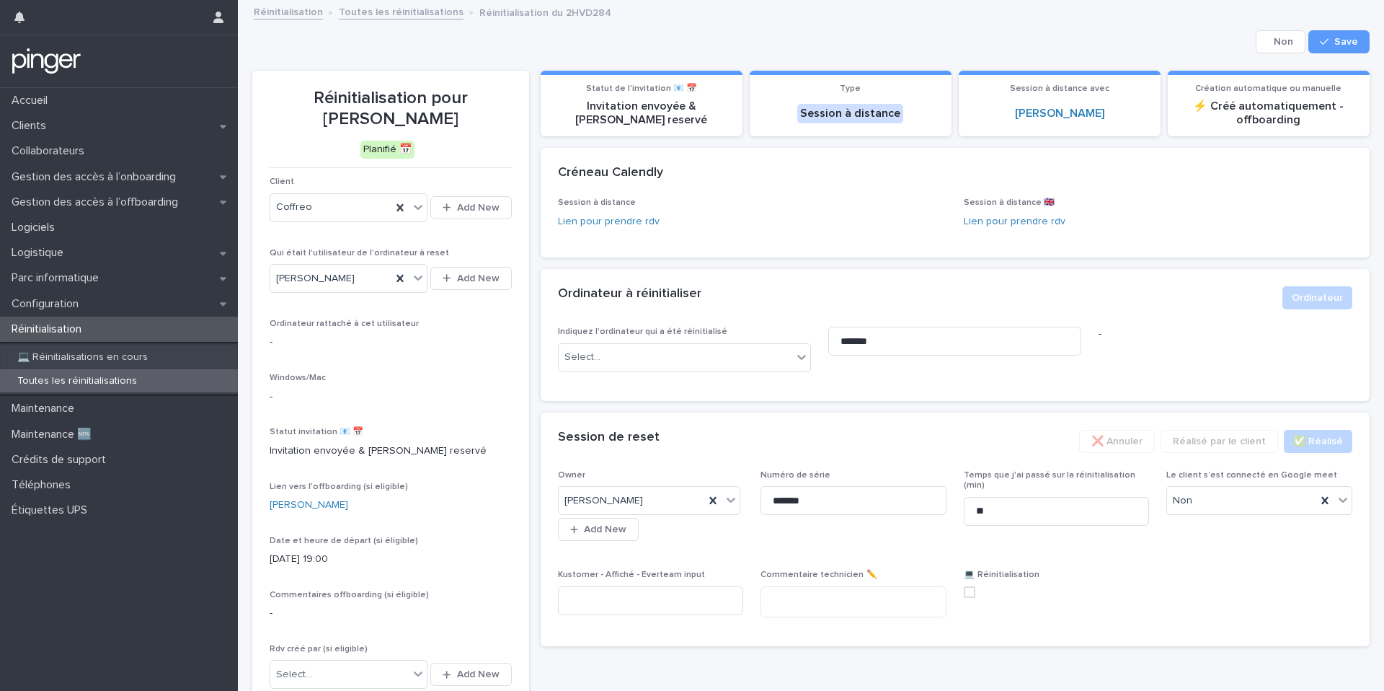
click at [972, 593] on span at bounding box center [970, 592] width 12 height 12
click at [1354, 40] on span "Save" at bounding box center [1346, 42] width 24 height 10
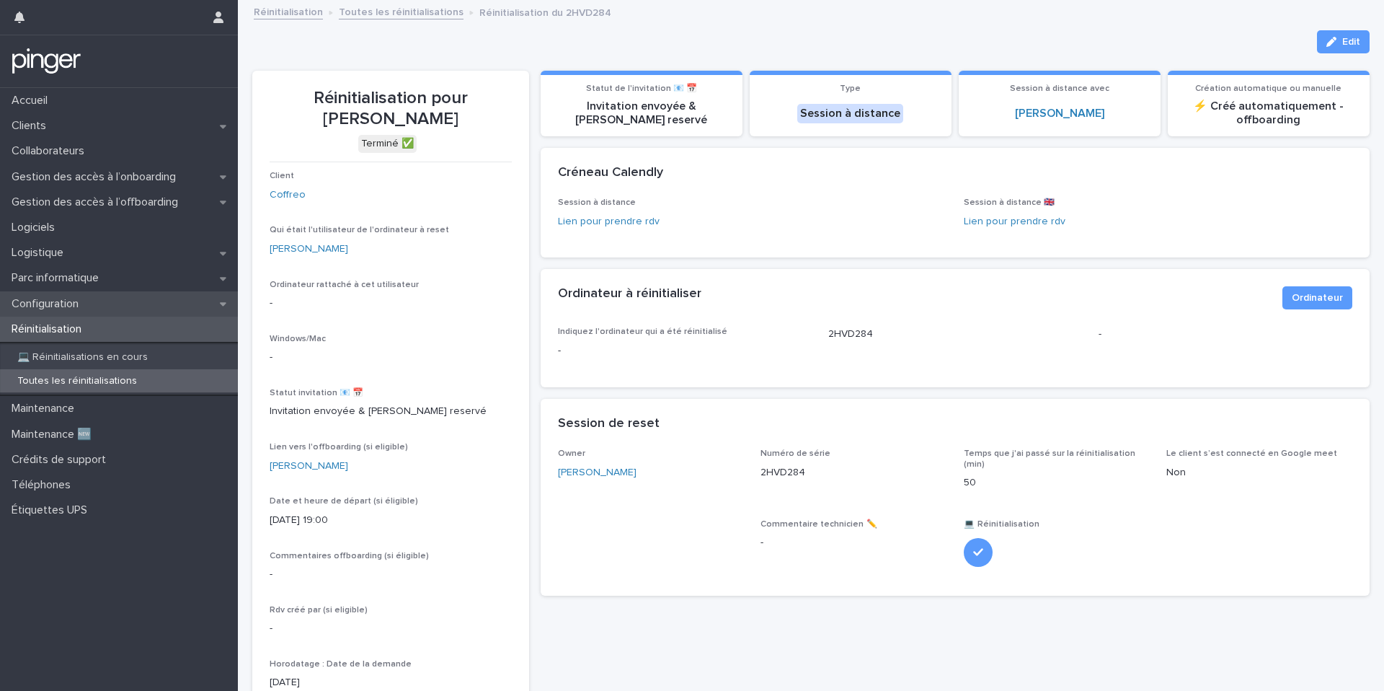
click at [89, 303] on p "Configuration" at bounding box center [48, 304] width 84 height 14
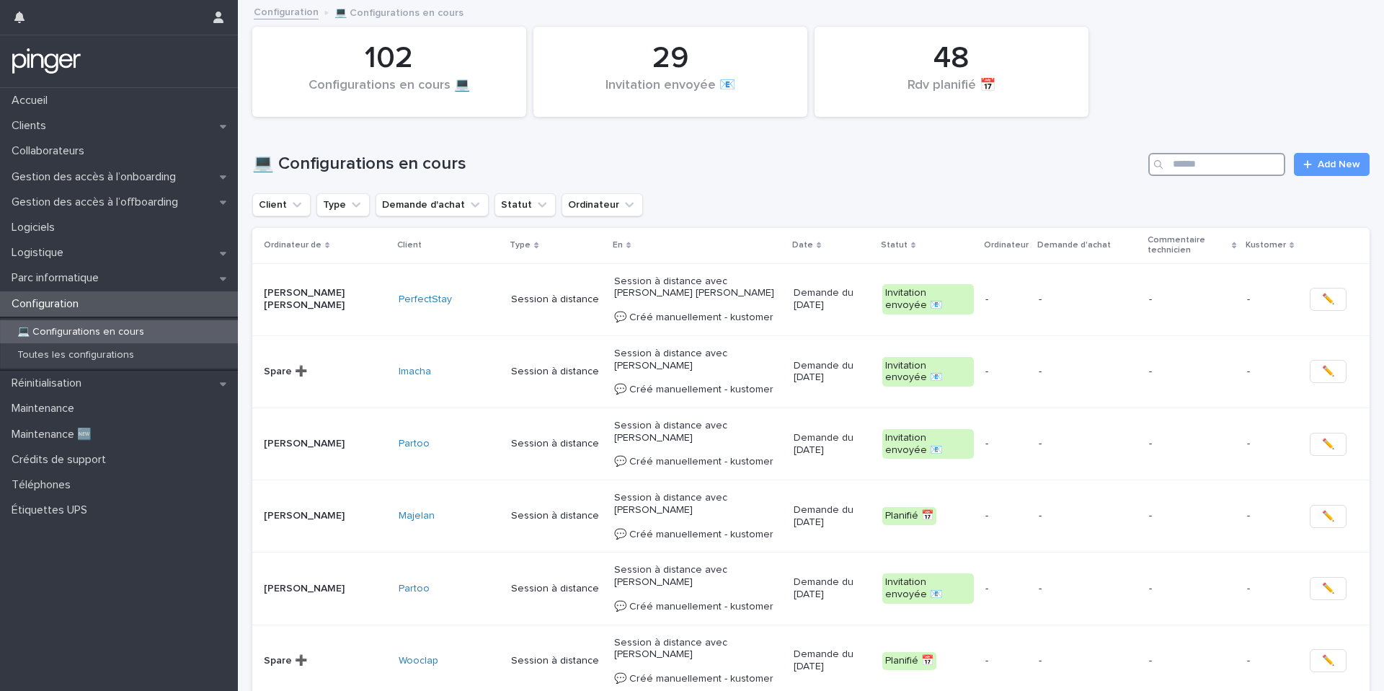
click at [1257, 164] on input "Search" at bounding box center [1216, 164] width 137 height 23
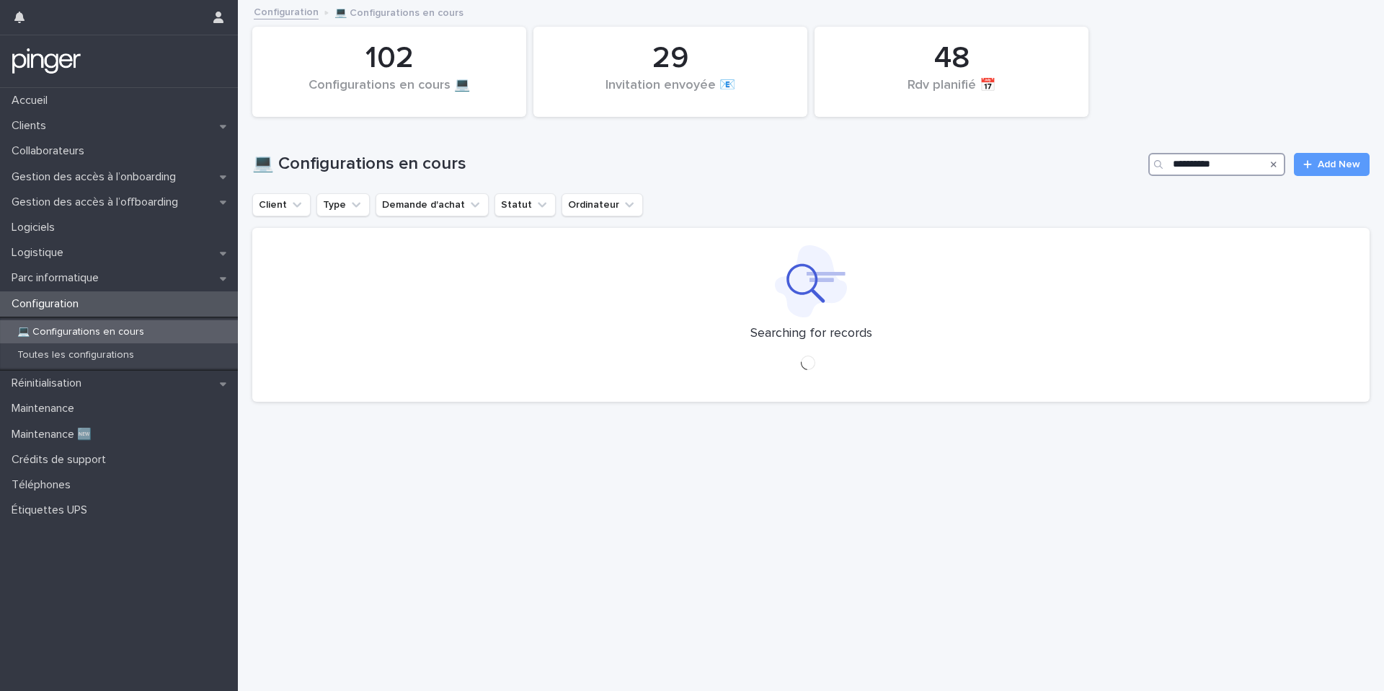
click at [1193, 163] on input "**********" at bounding box center [1216, 164] width 137 height 23
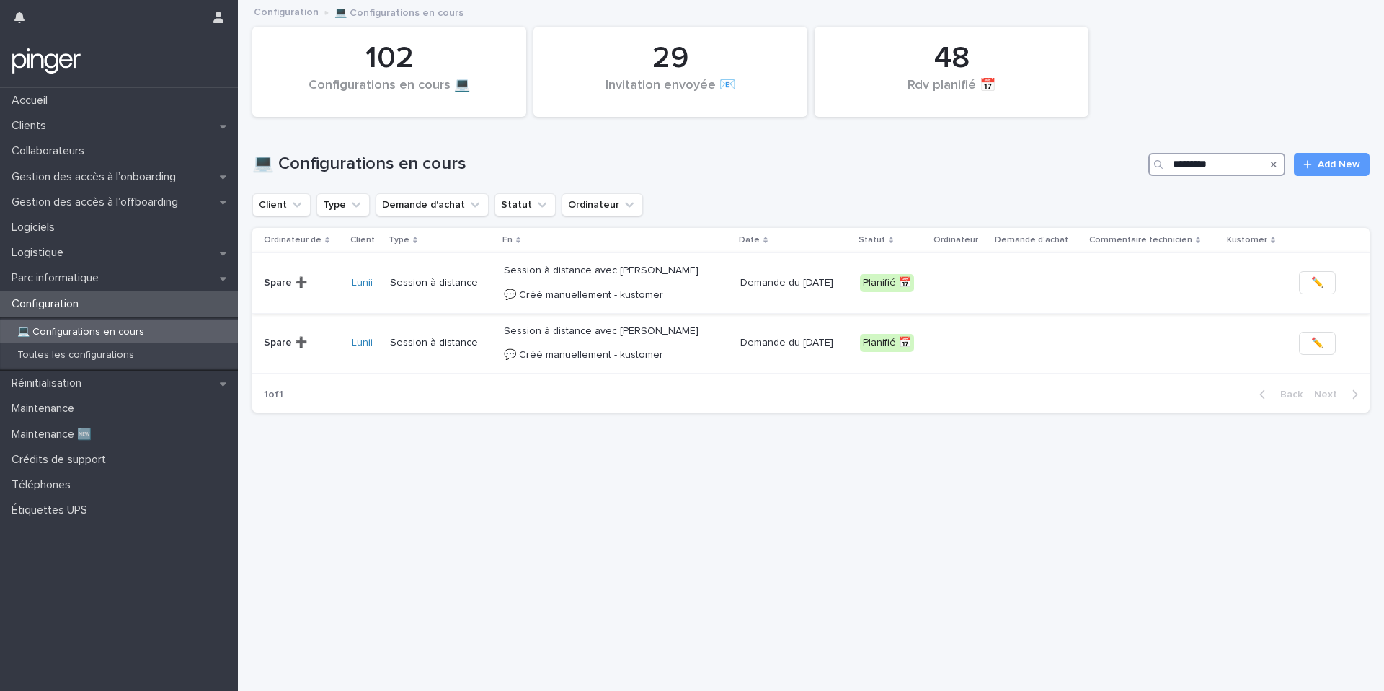
type input "*********"
click at [673, 288] on p "Session à distance avec [PERSON_NAME] 💬 Créé manuellement - kustomer" at bounding box center [616, 283] width 225 height 36
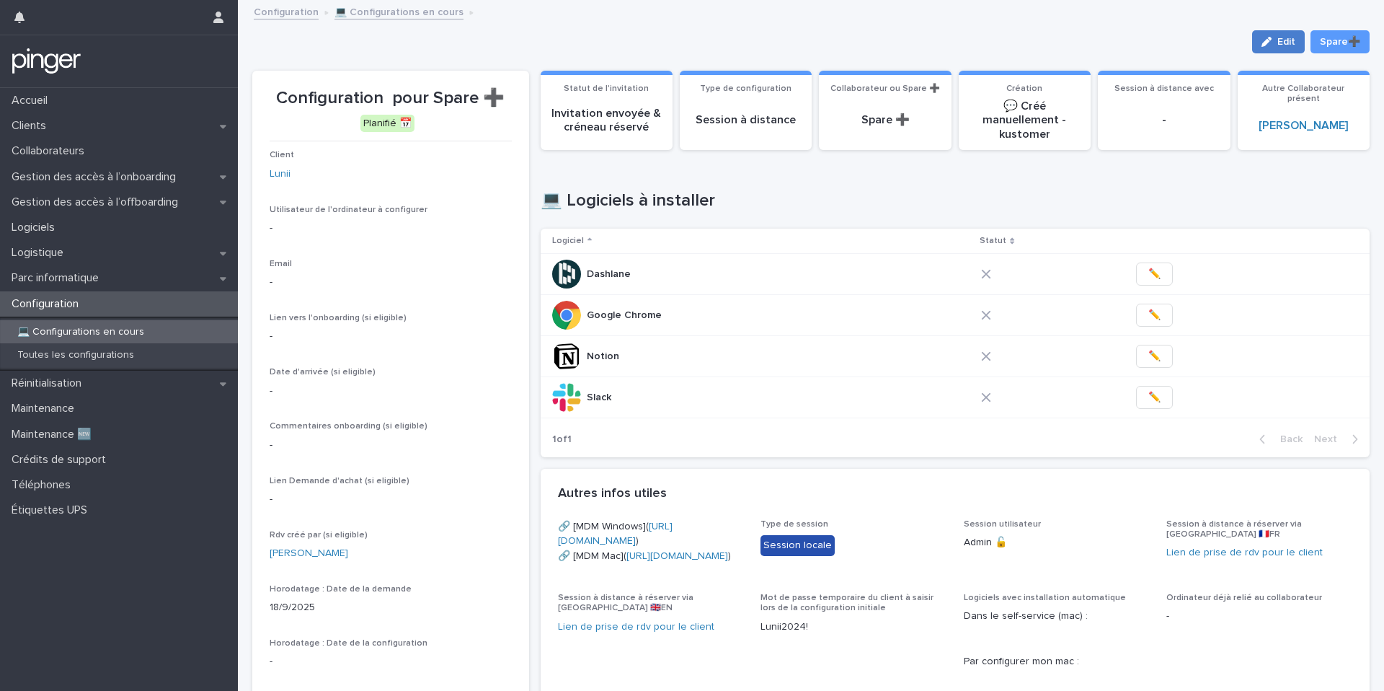
click at [1264, 41] on icon "button" at bounding box center [1266, 42] width 10 height 10
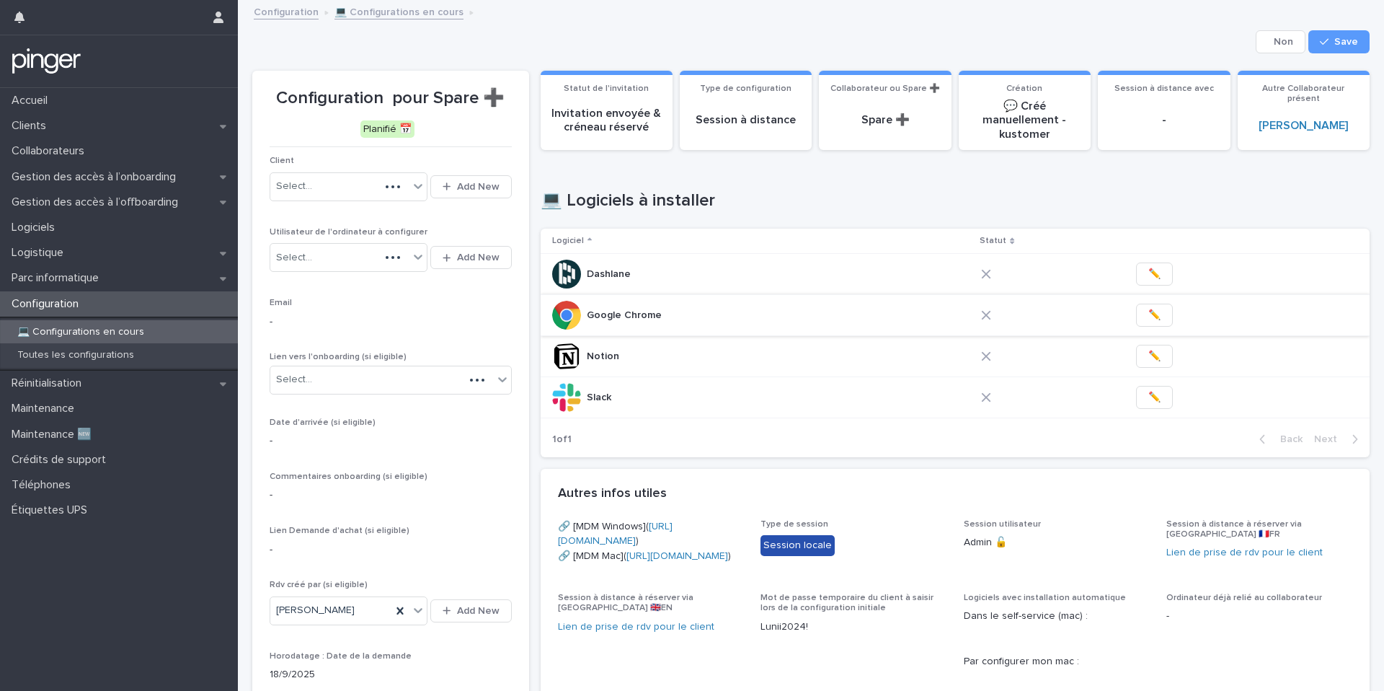
scroll to position [545, 0]
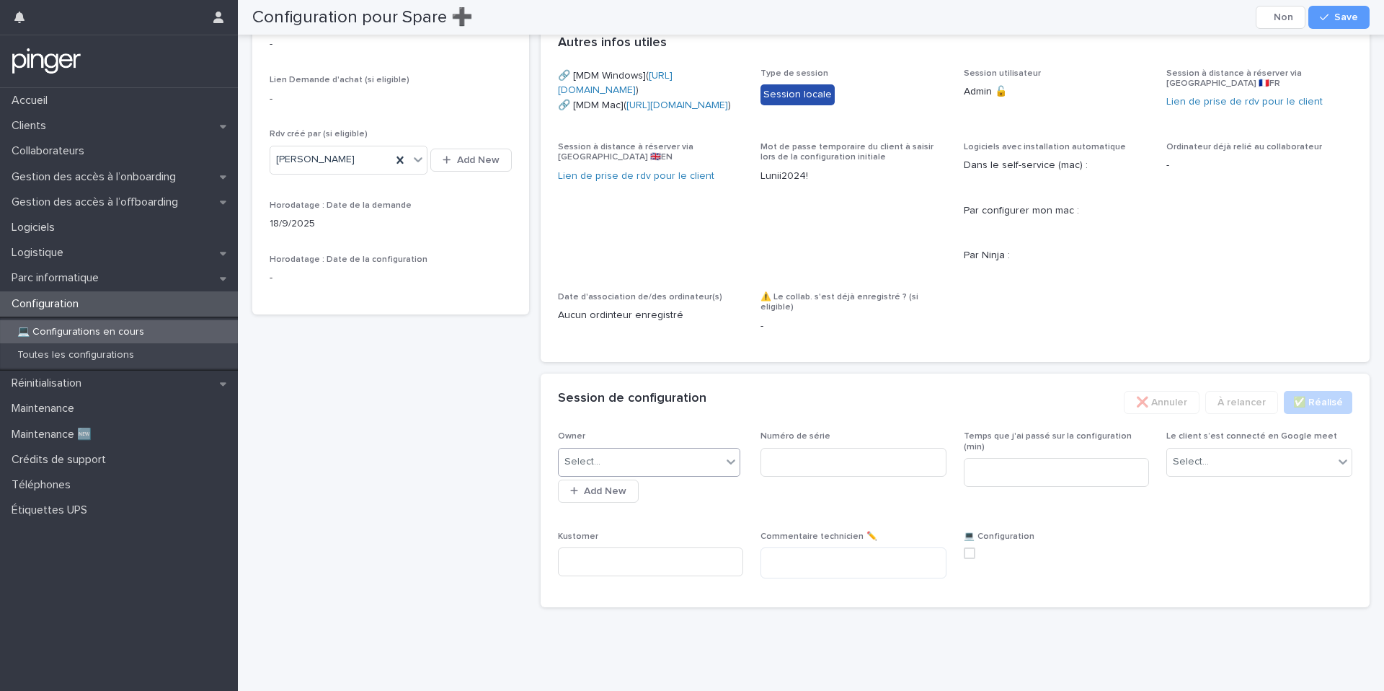
click at [662, 471] on div "Select..." at bounding box center [641, 462] width 164 height 24
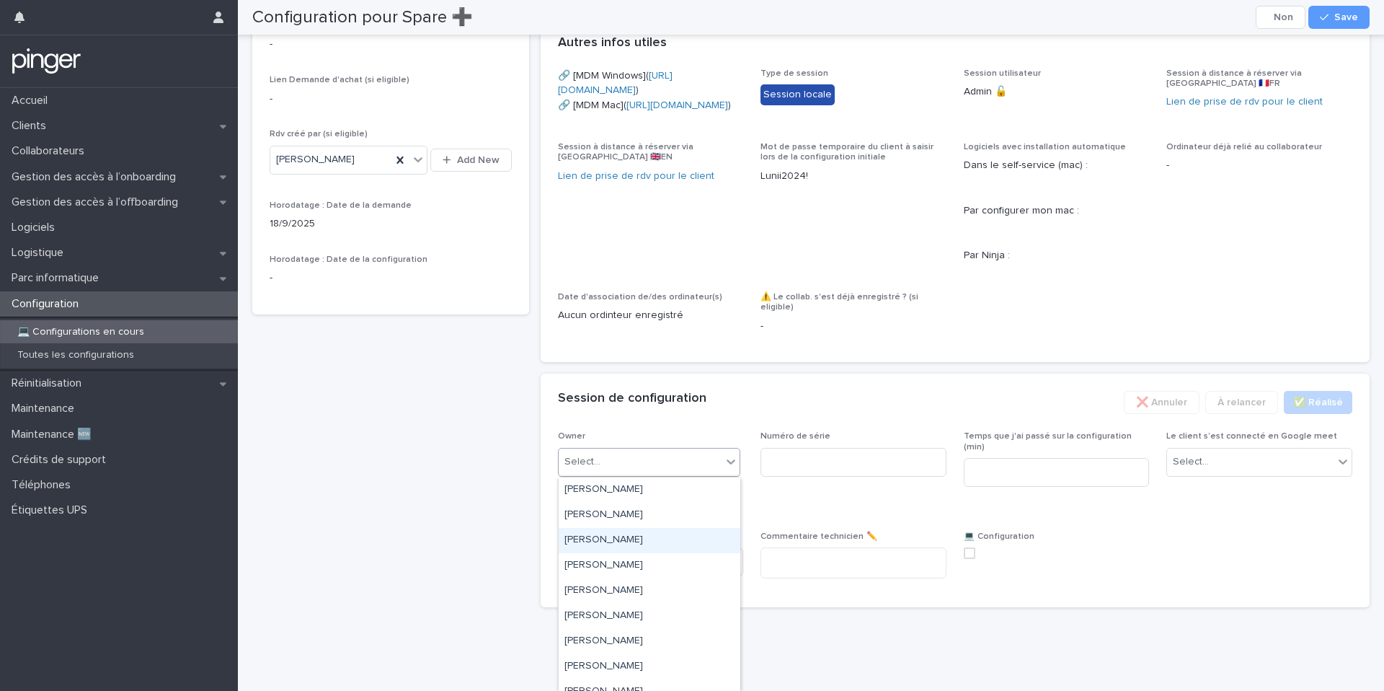
click at [667, 539] on div "[PERSON_NAME]" at bounding box center [650, 540] width 182 height 25
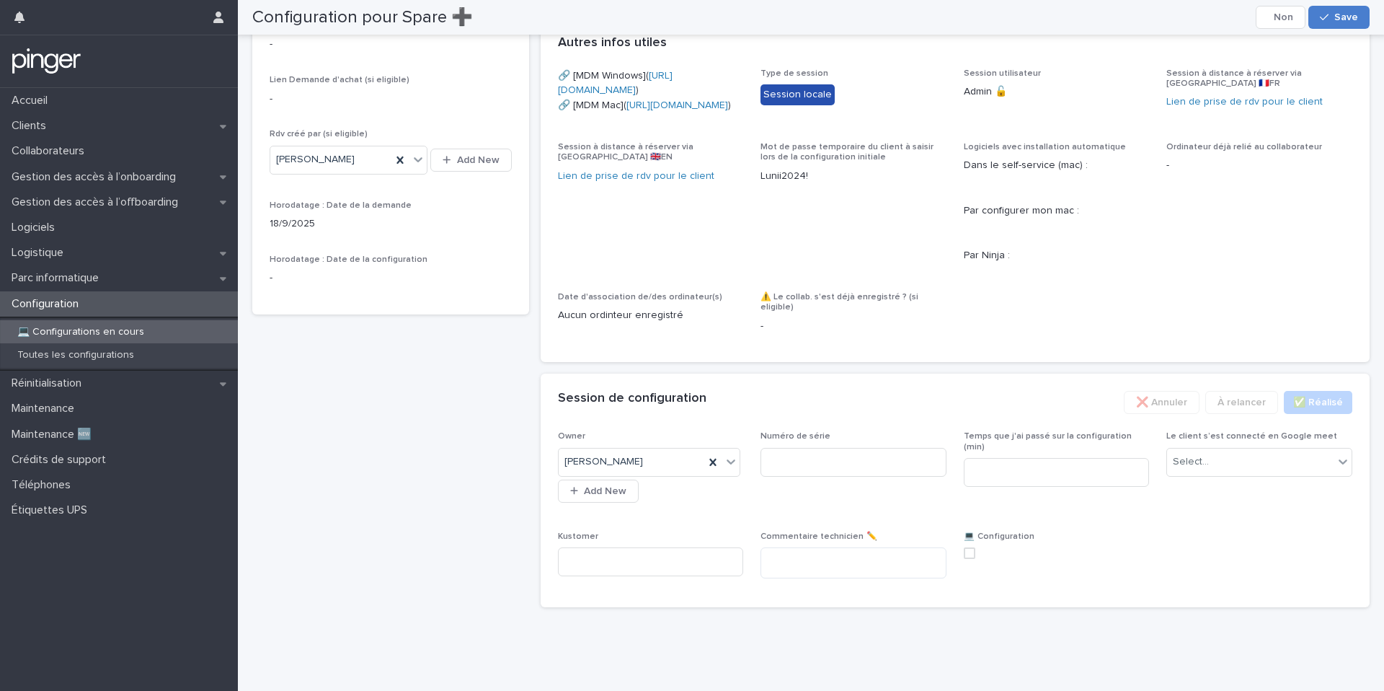
click at [1331, 14] on div "button" at bounding box center [1327, 17] width 14 height 10
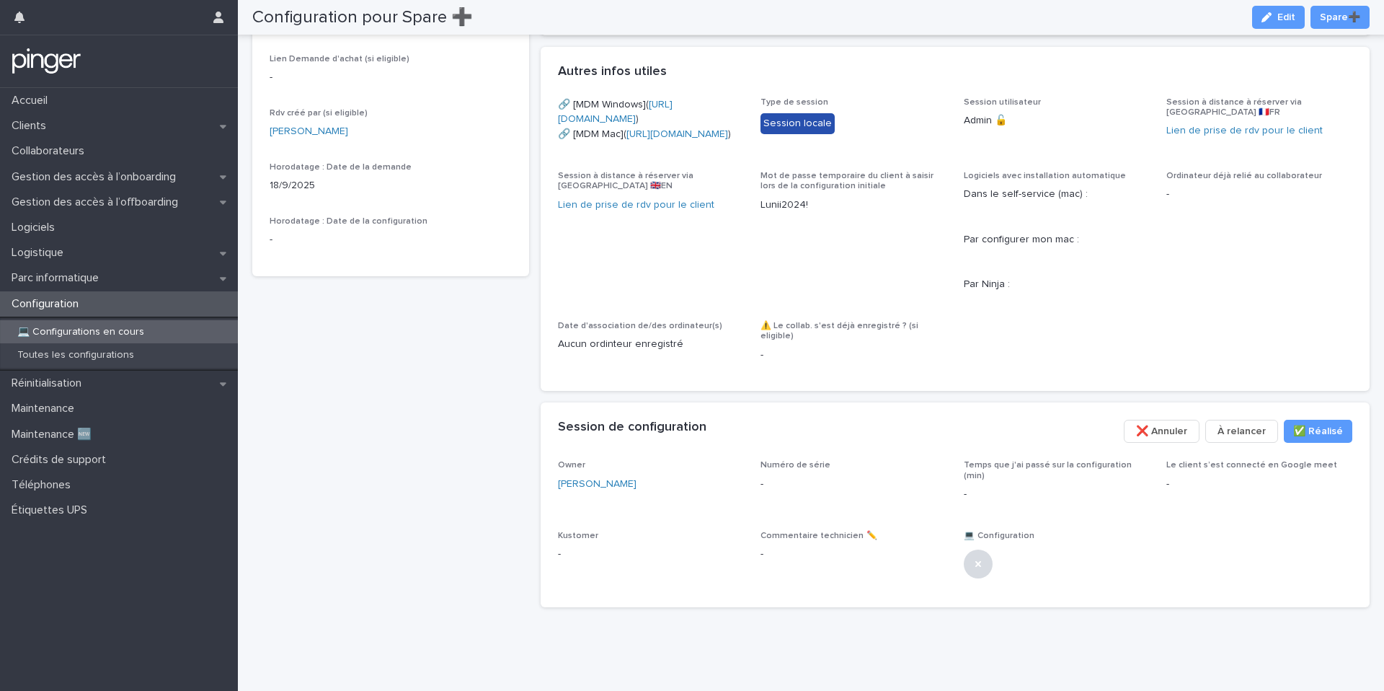
scroll to position [506, 0]
click at [1267, 25] on button "Edit" at bounding box center [1278, 17] width 53 height 23
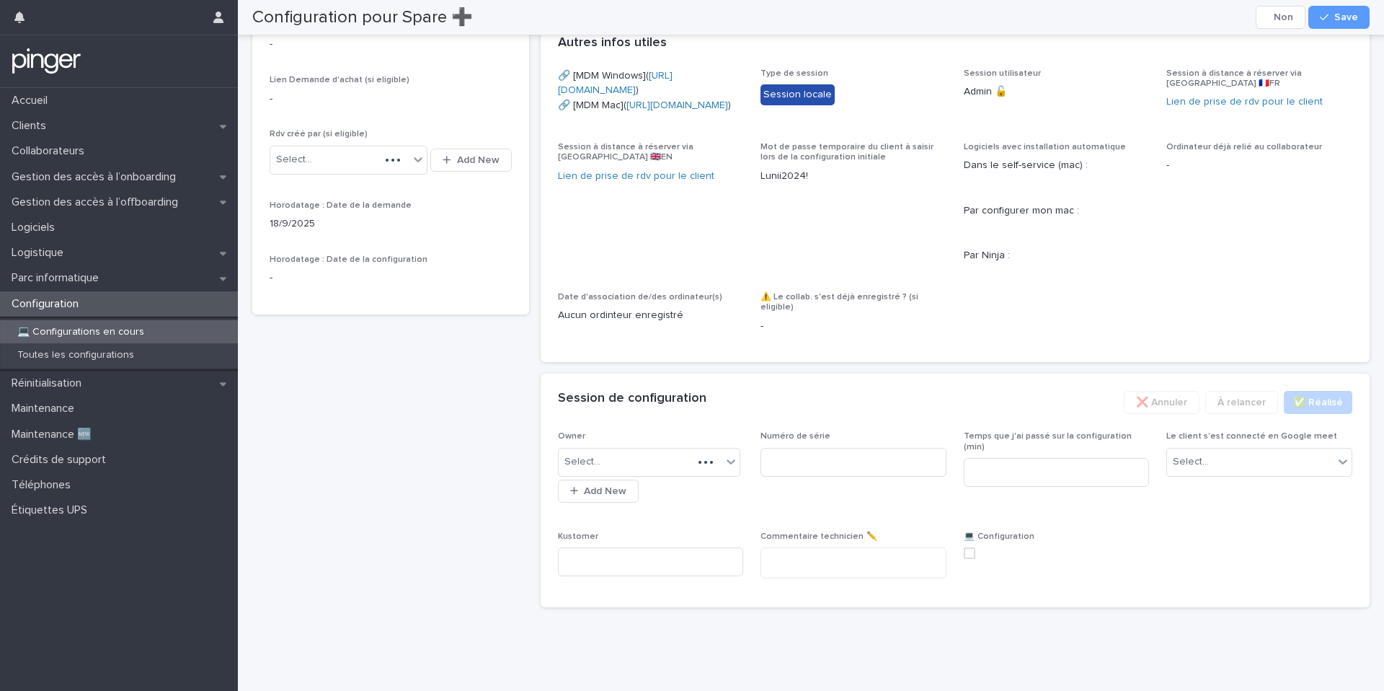
scroll to position [525, 0]
click at [818, 476] on input at bounding box center [853, 462] width 186 height 29
paste input "**********"
type input "**********"
click at [832, 476] on input "**********" at bounding box center [853, 462] width 186 height 29
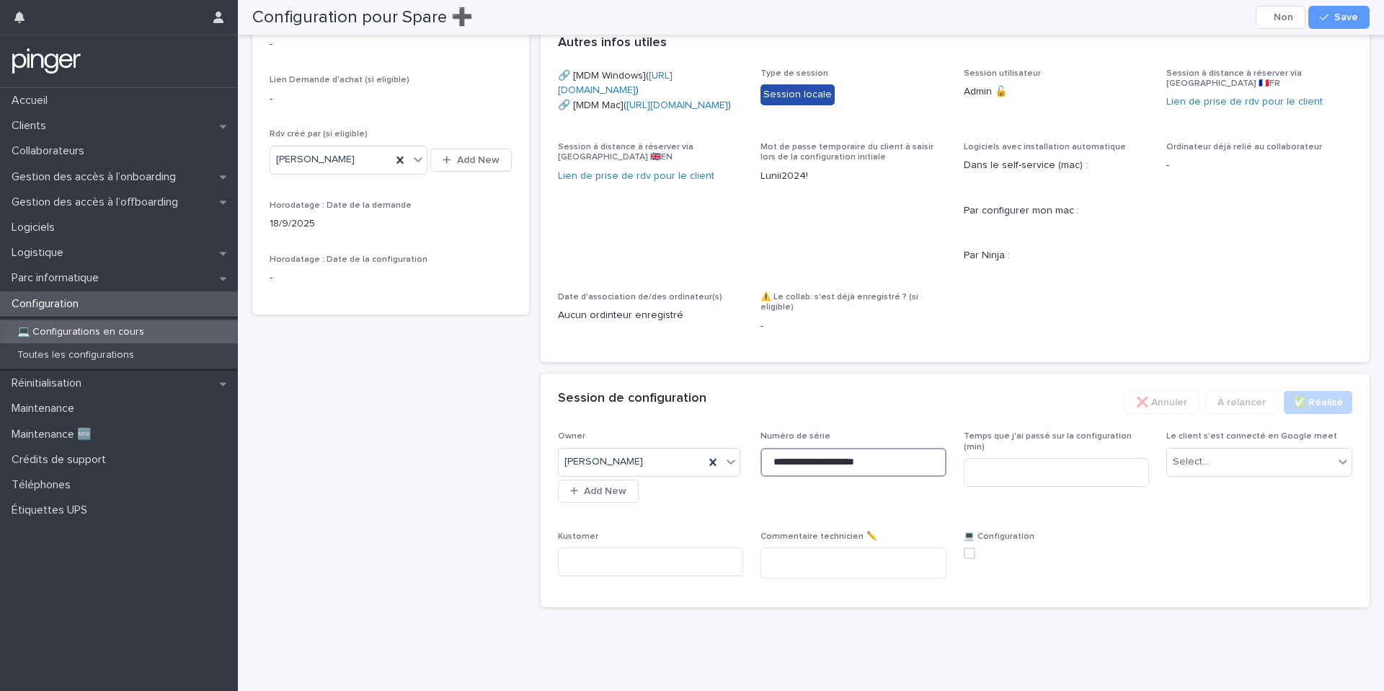
click at [832, 476] on input "**********" at bounding box center [853, 462] width 186 height 29
click at [1347, 17] on span "Save" at bounding box center [1346, 17] width 24 height 10
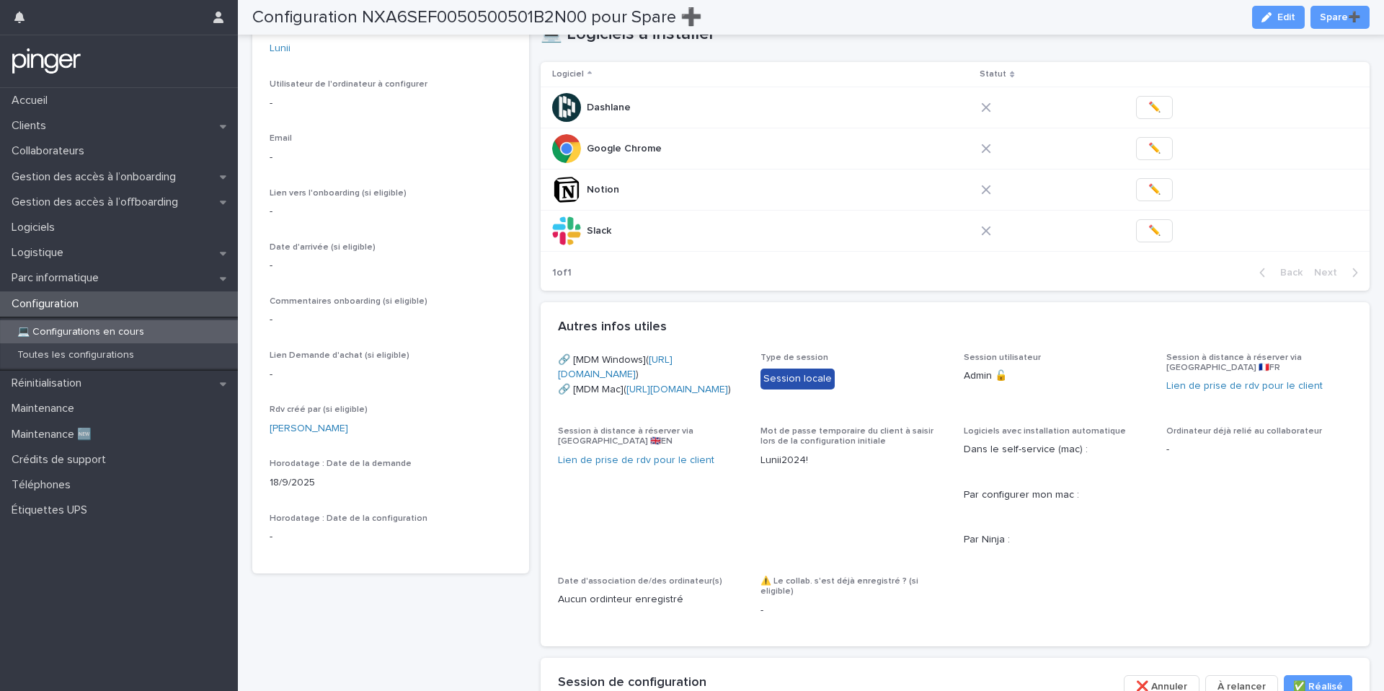
scroll to position [0, 0]
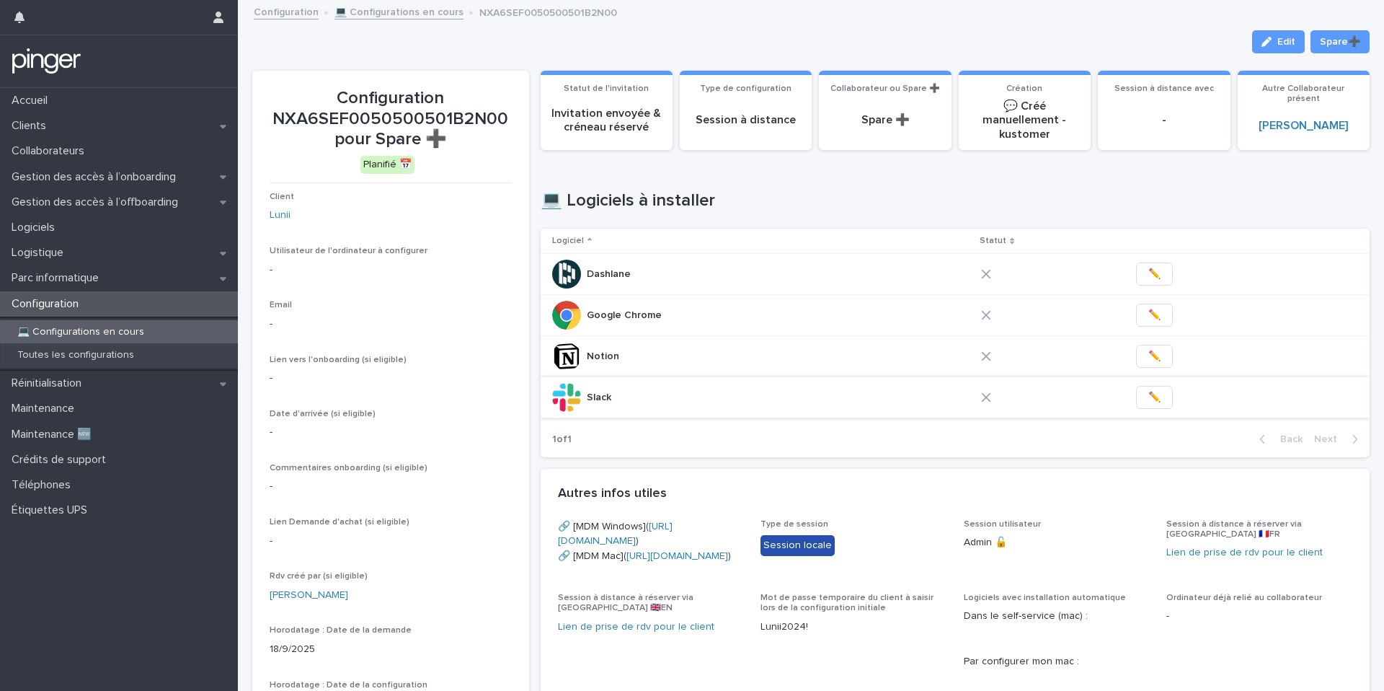
click at [1148, 396] on span "✏️" at bounding box center [1154, 397] width 12 height 14
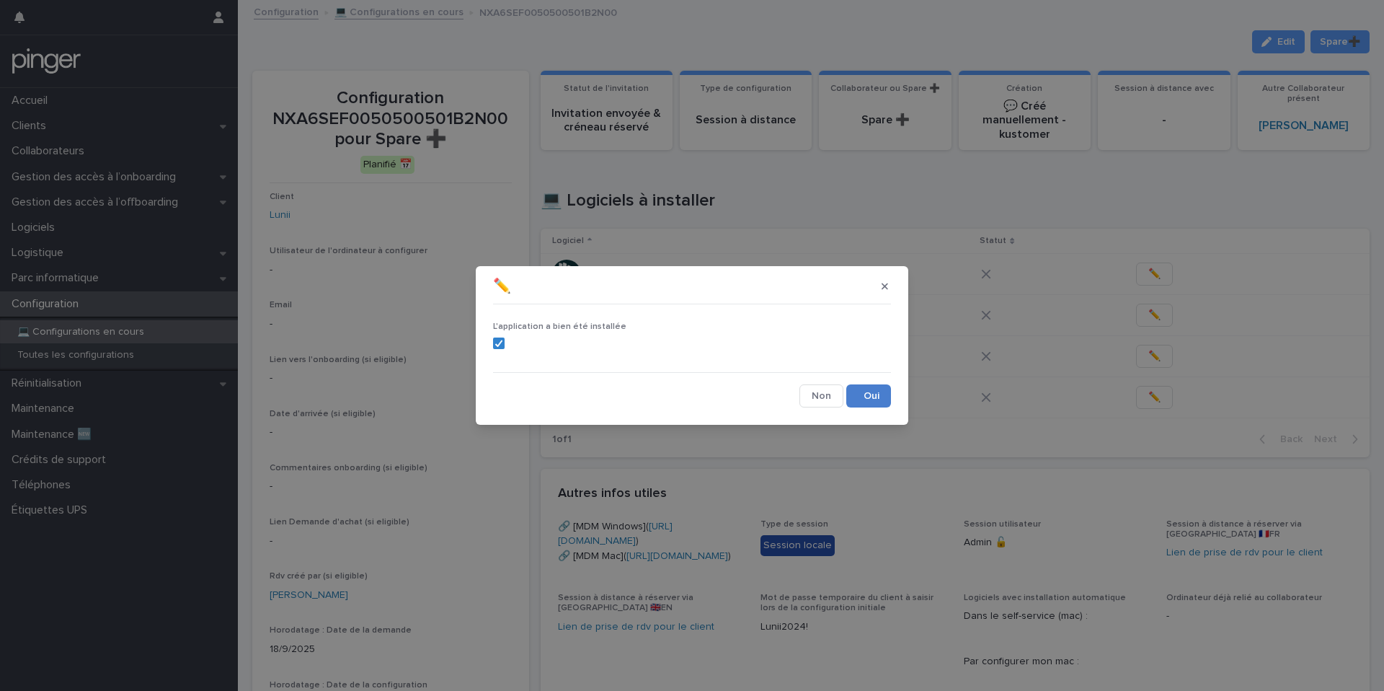
click at [879, 402] on button "Save" at bounding box center [868, 395] width 45 height 23
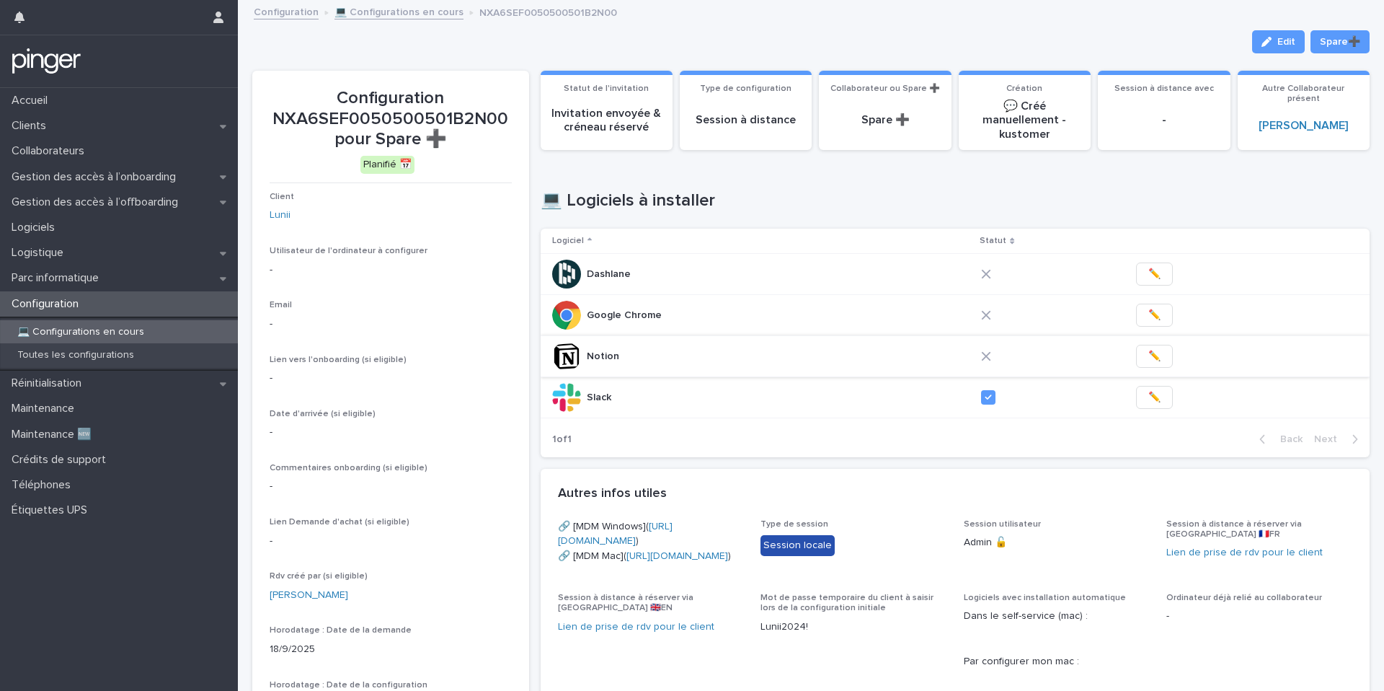
click at [1148, 358] on span "✏️" at bounding box center [1154, 356] width 12 height 14
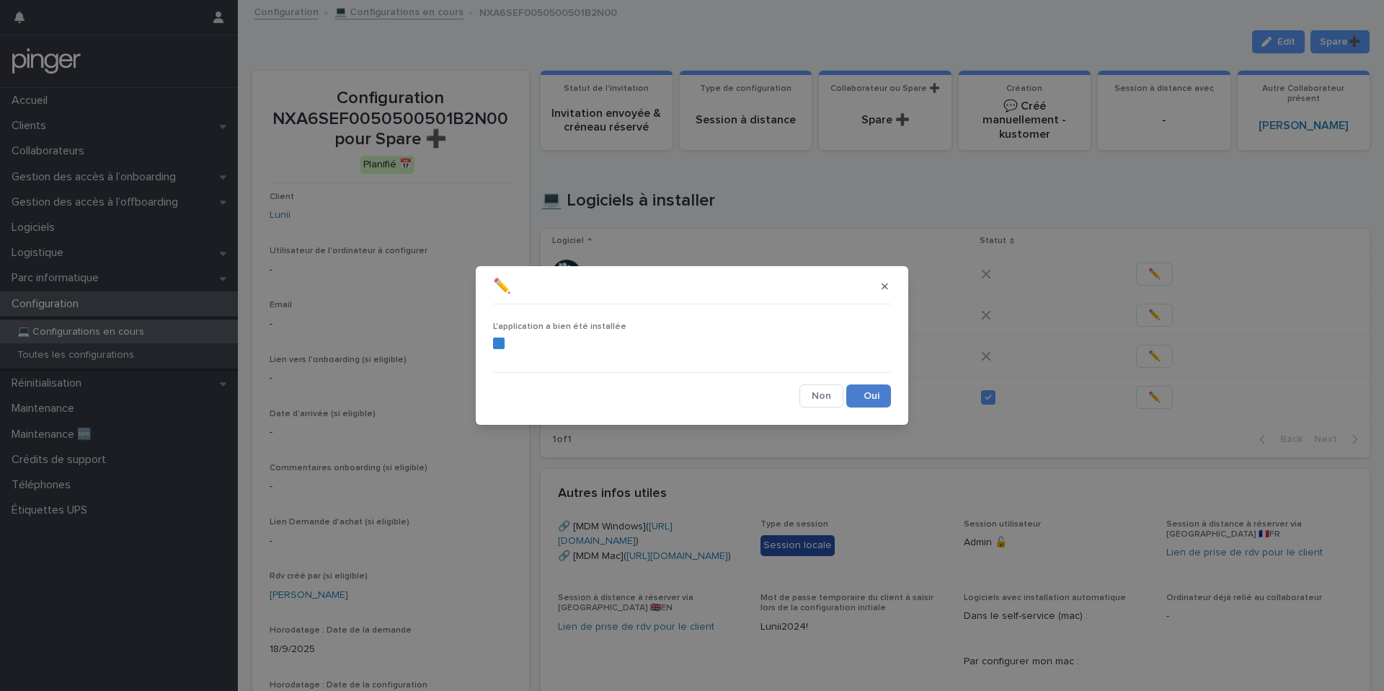
click at [878, 386] on button "Save" at bounding box center [868, 395] width 45 height 23
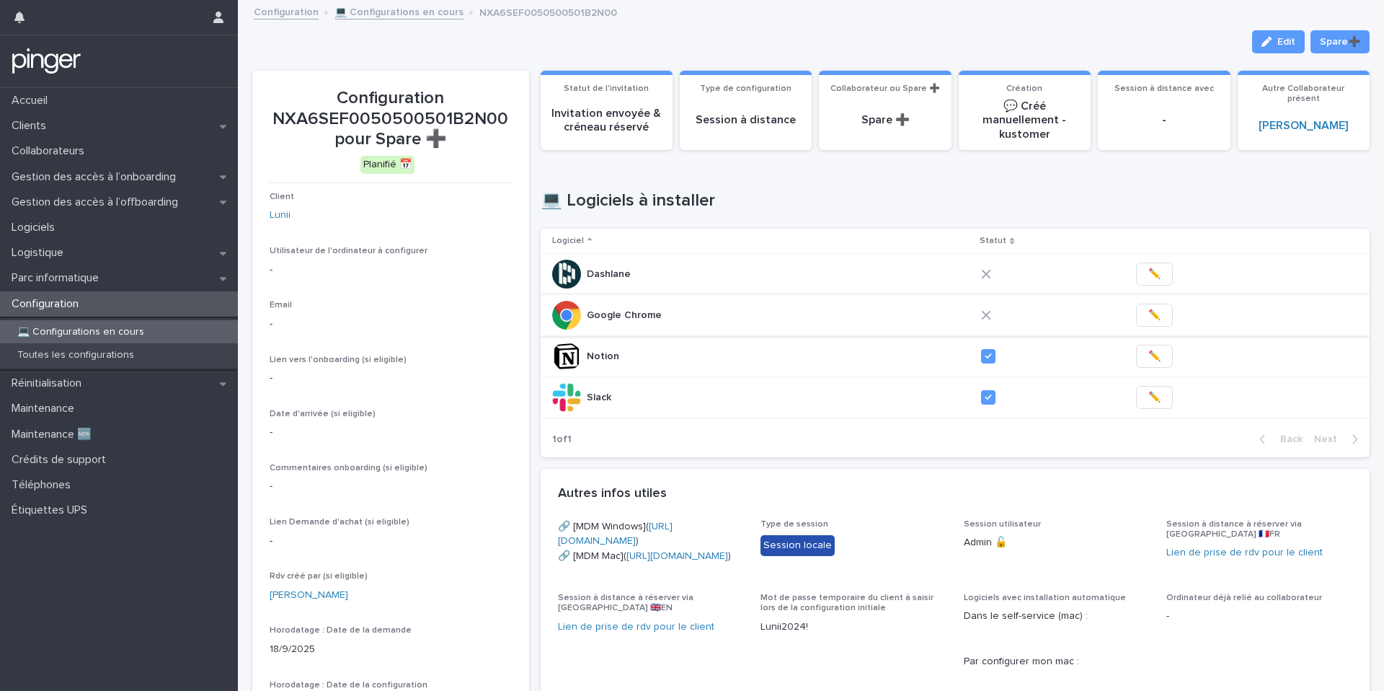
click at [1157, 314] on button "✏️" at bounding box center [1154, 314] width 37 height 23
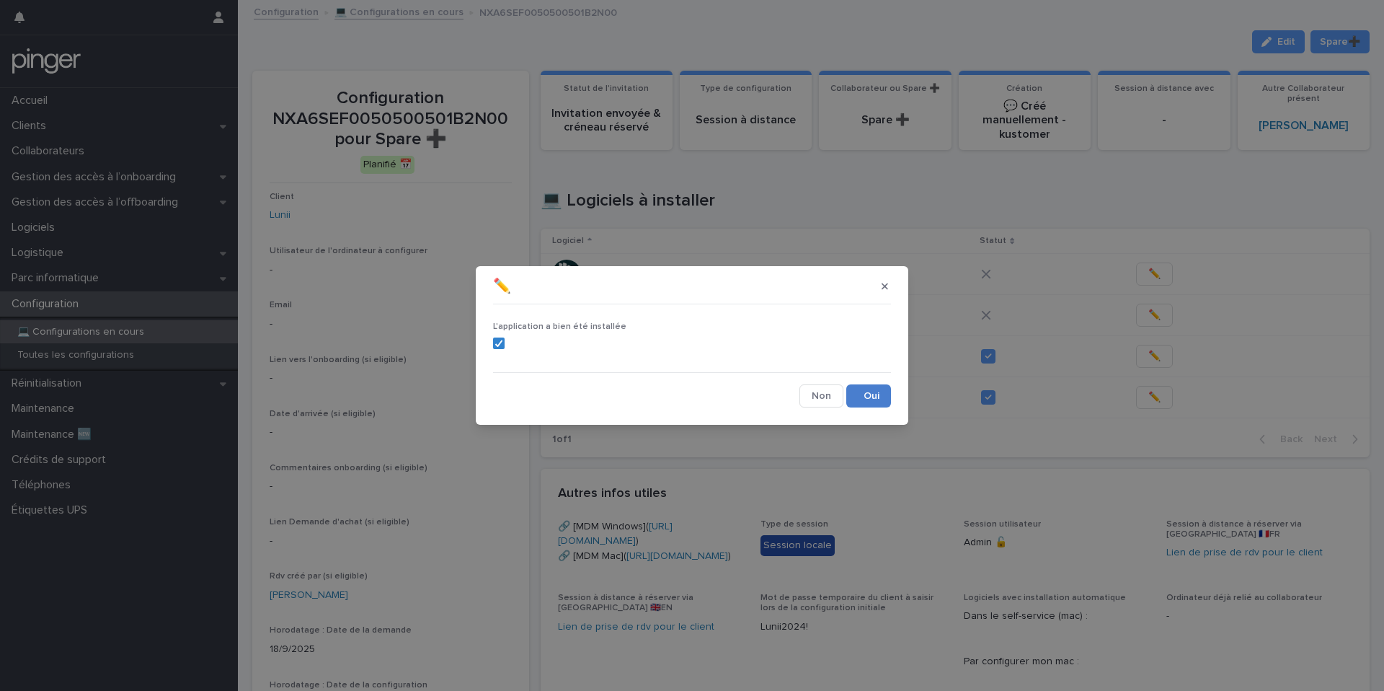
click at [871, 389] on button "Save" at bounding box center [868, 395] width 45 height 23
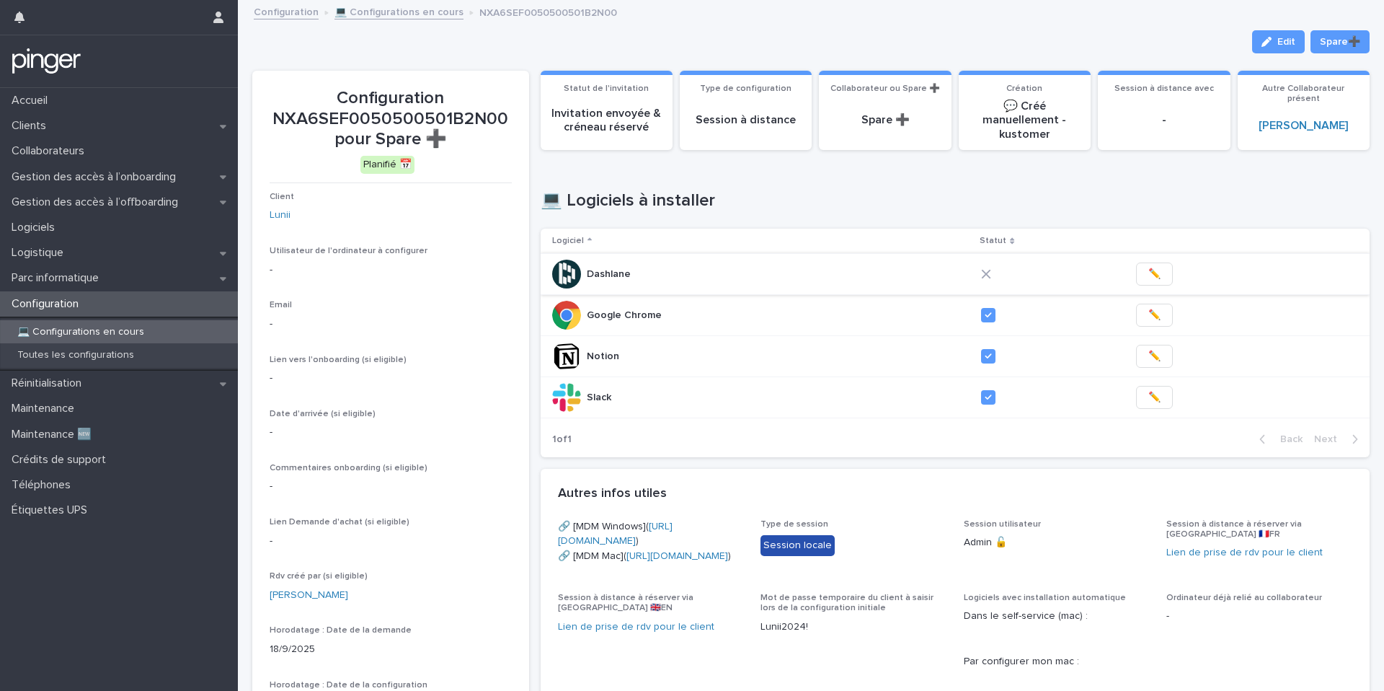
click at [1148, 277] on span "✏️" at bounding box center [1154, 274] width 12 height 14
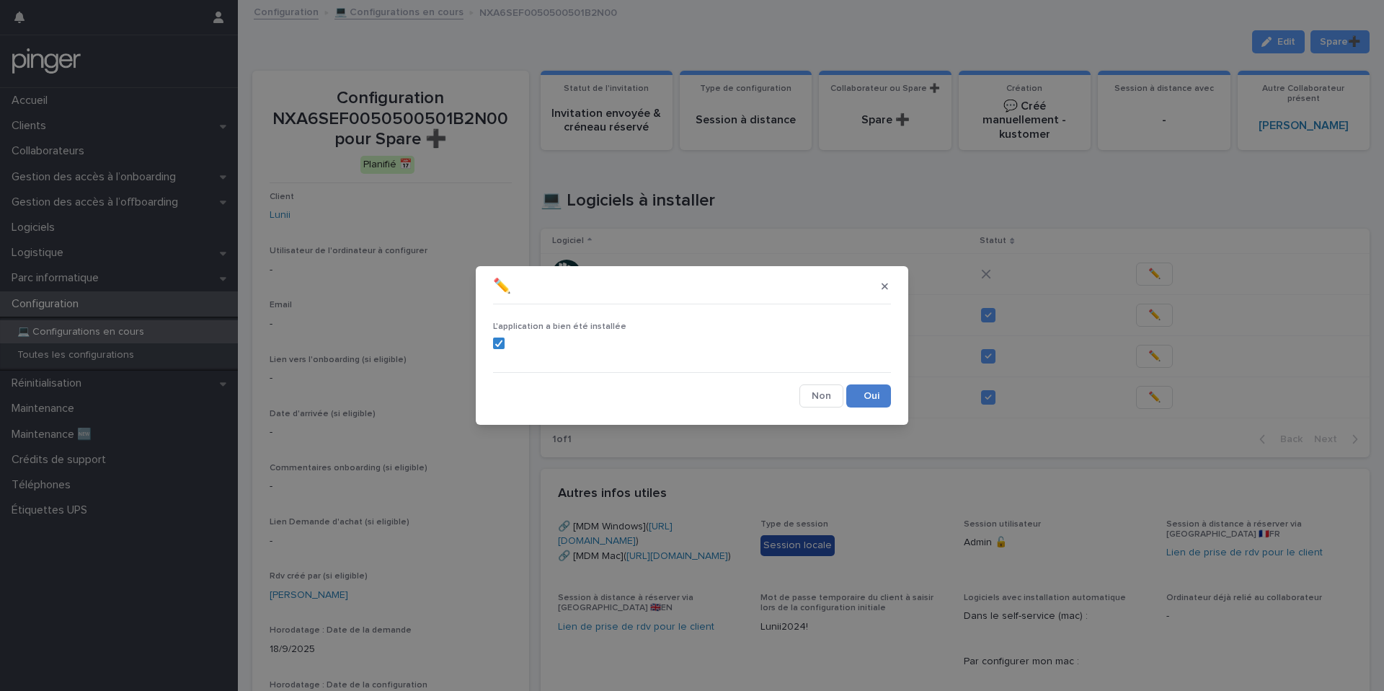
click at [871, 404] on button "Save" at bounding box center [868, 395] width 45 height 23
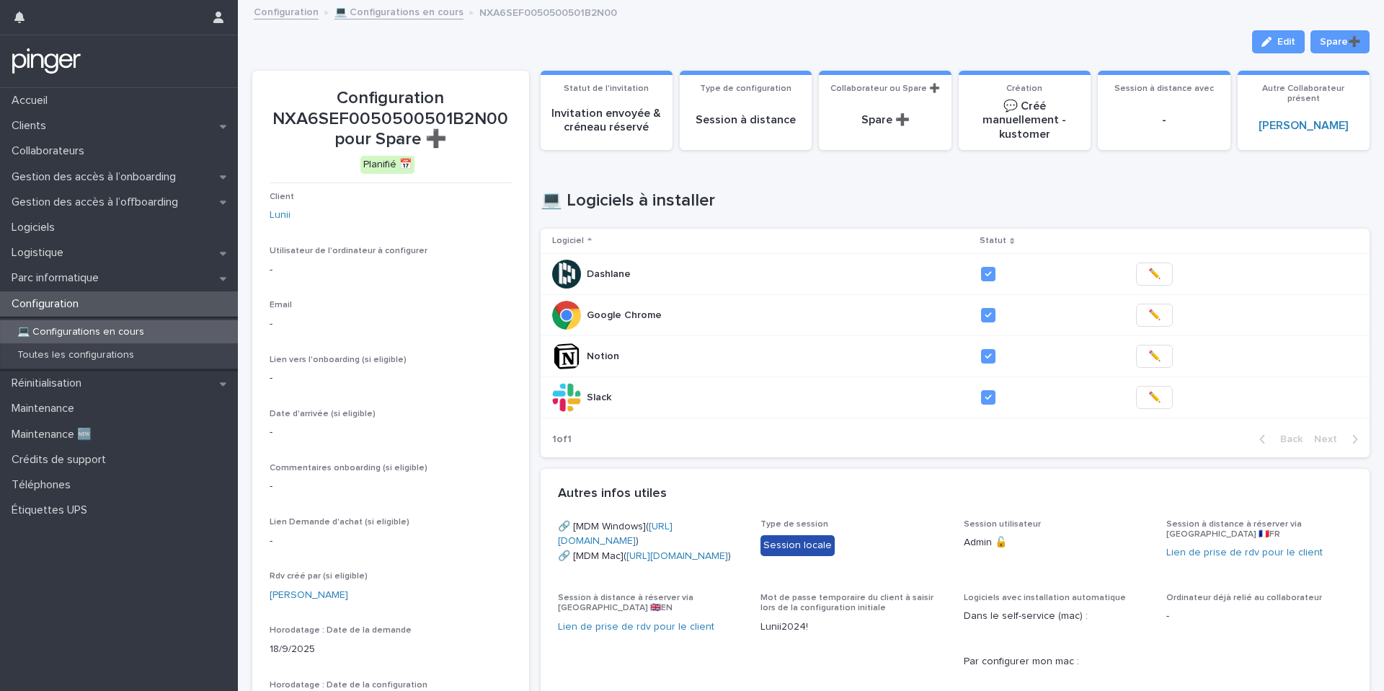
scroll to position [506, 0]
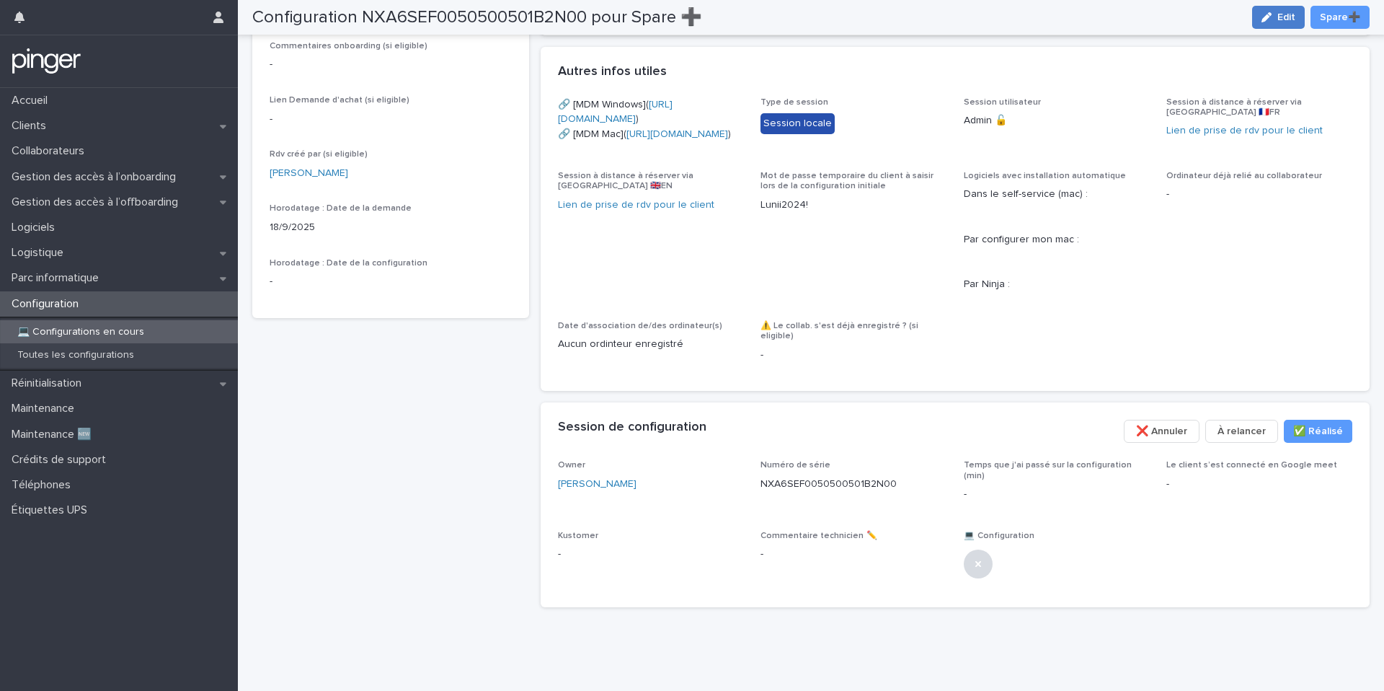
click at [1281, 14] on span "Edit" at bounding box center [1286, 17] width 18 height 10
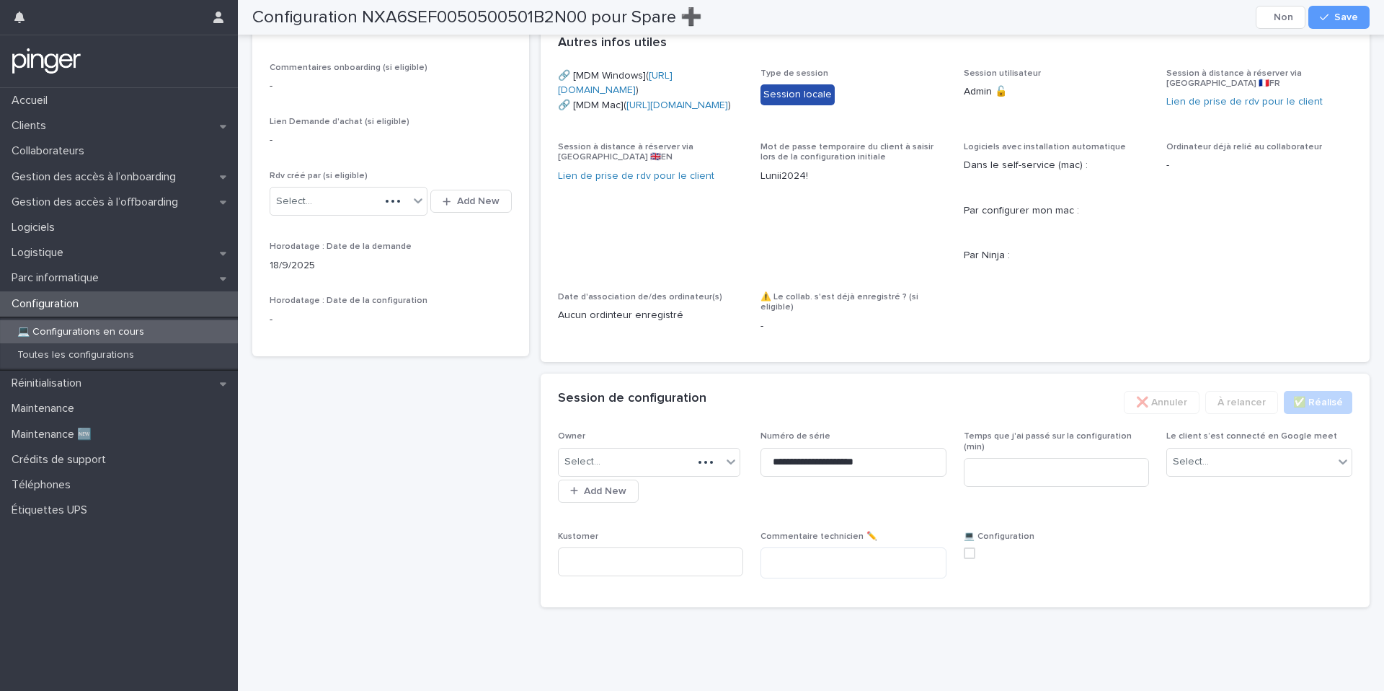
scroll to position [525, 0]
click at [1019, 476] on input at bounding box center [1057, 472] width 186 height 29
click at [975, 559] on span at bounding box center [970, 553] width 12 height 12
type input "**"
click at [1249, 474] on div "Select..." at bounding box center [1250, 462] width 167 height 24
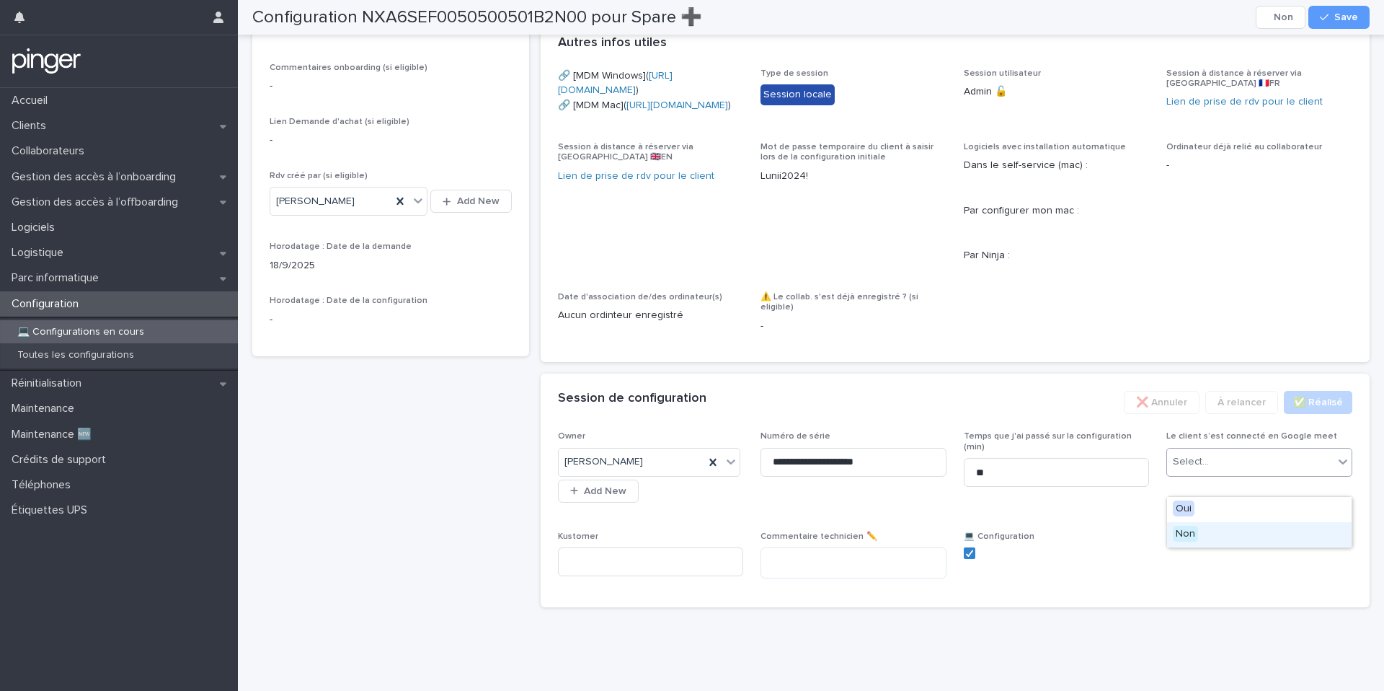
click at [1218, 542] on div "Non" at bounding box center [1259, 534] width 185 height 25
click at [1341, 17] on span "Save" at bounding box center [1346, 17] width 24 height 10
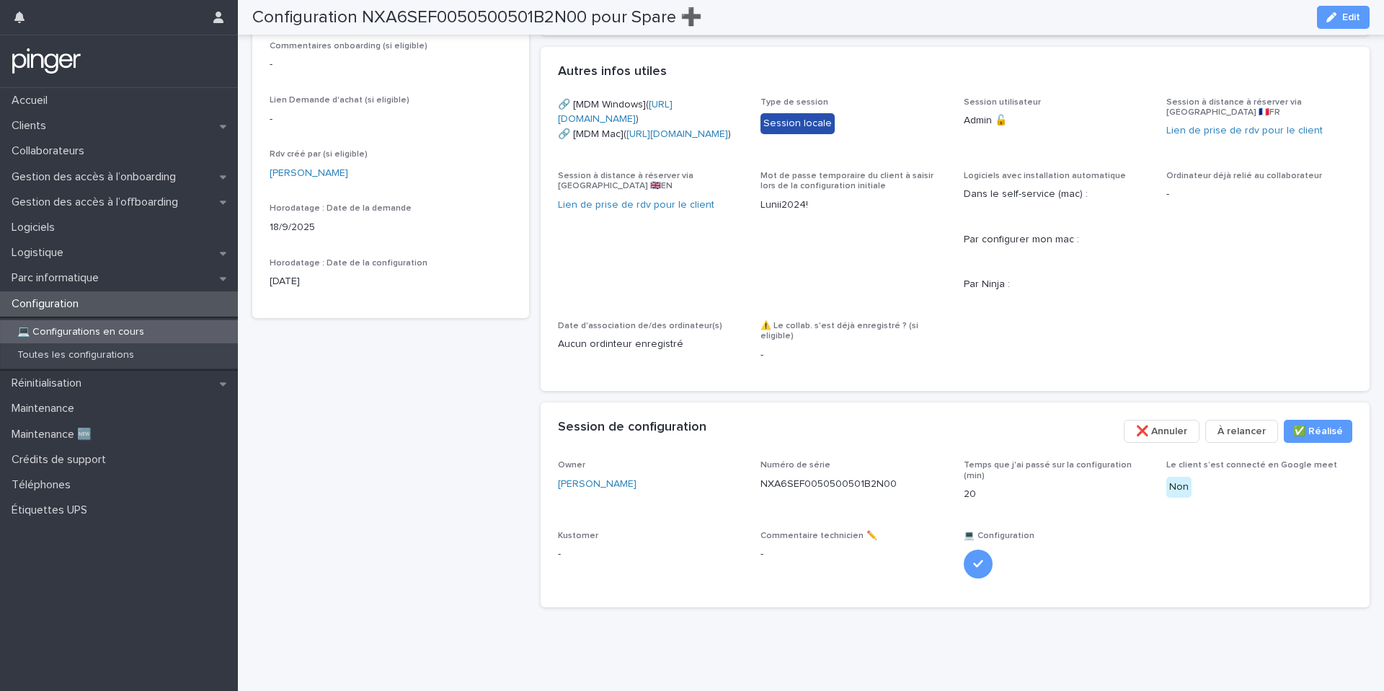
scroll to position [509, 0]
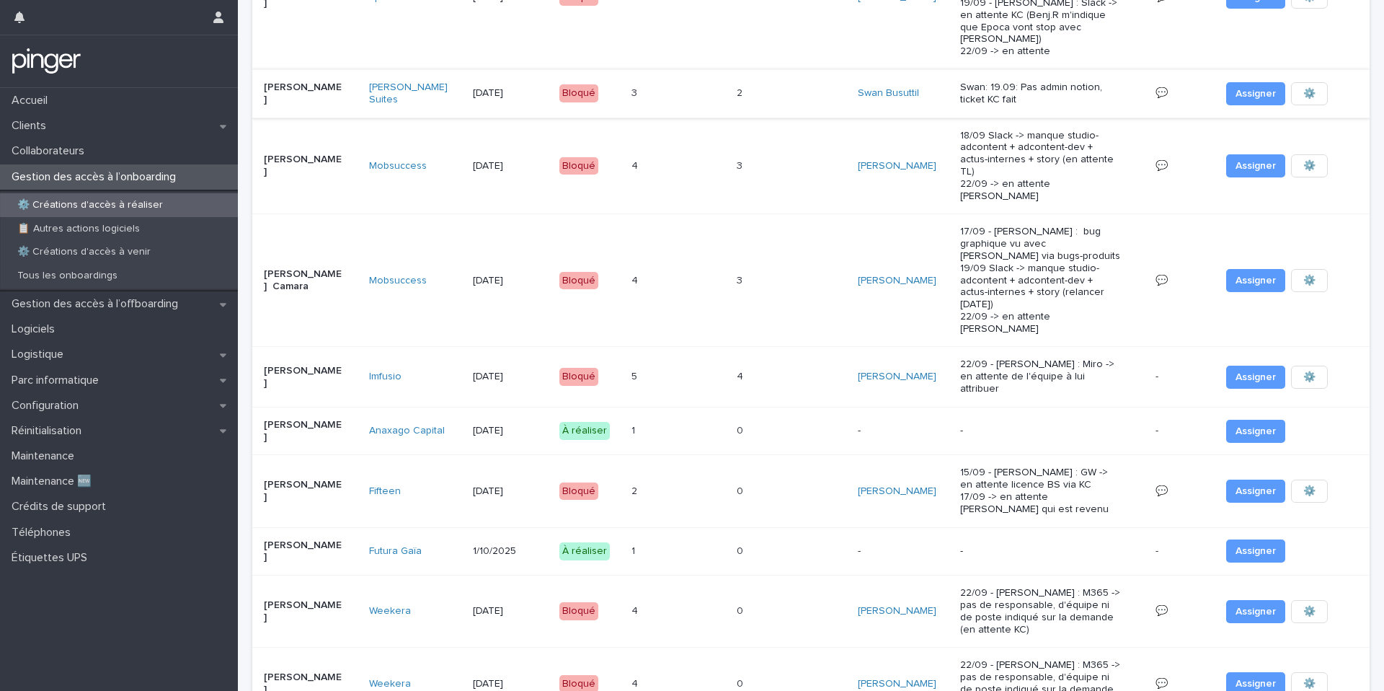
scroll to position [357, 0]
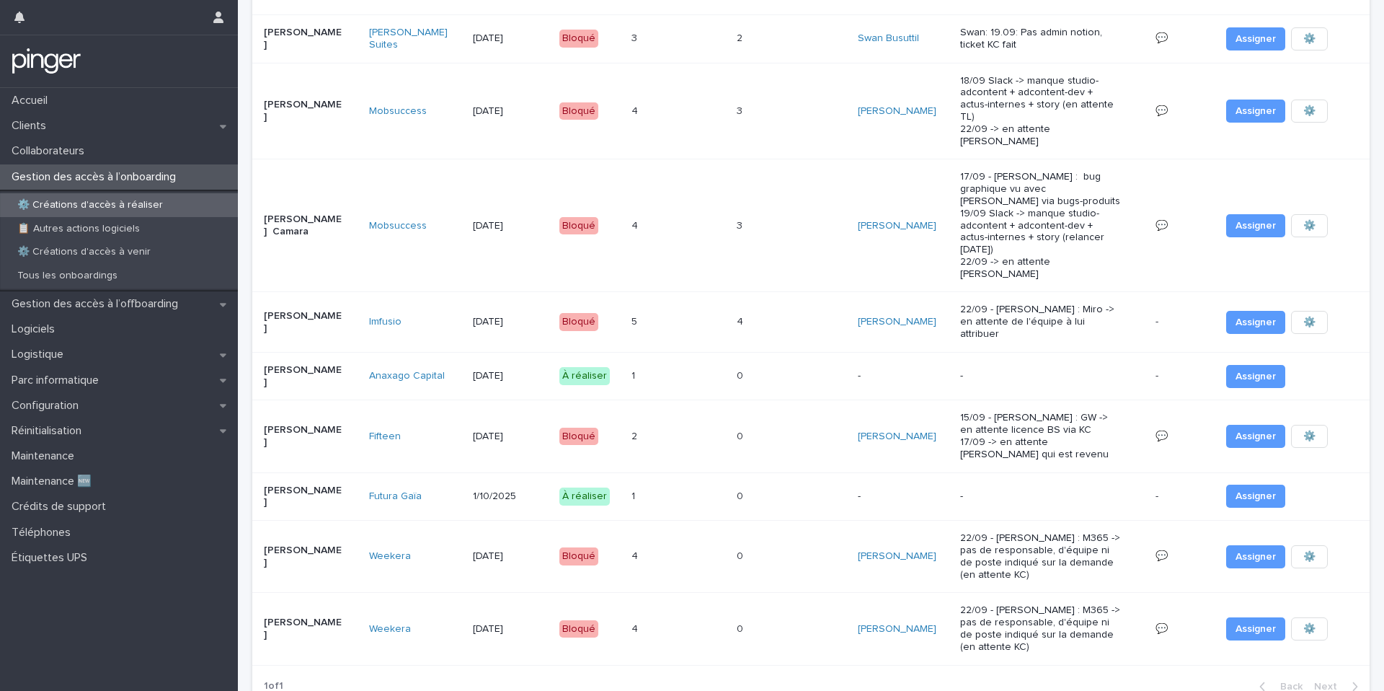
click at [520, 593] on td "3/11/2025" at bounding box center [510, 629] width 86 height 72
